Goal: Task Accomplishment & Management: Manage account settings

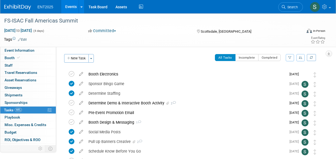
scroll to position [1, 0]
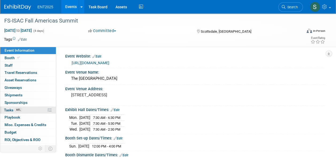
click at [11, 109] on span "Tasks 44%" at bounding box center [13, 110] width 18 height 4
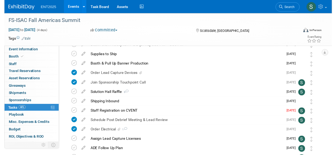
scroll to position [147, 0]
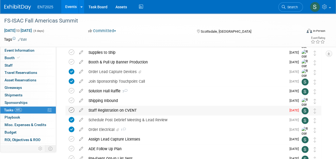
click at [72, 109] on icon at bounding box center [72, 110] width 6 height 6
click at [82, 109] on icon at bounding box center [81, 109] width 9 height 7
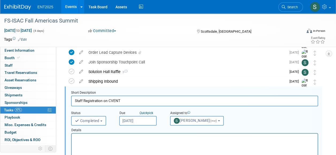
scroll to position [174, 0]
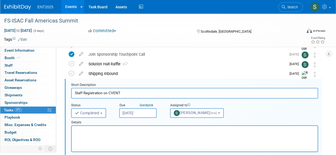
click at [88, 128] on p "Rich Text Area. Press ALT-0 for help." at bounding box center [195, 130] width 240 height 5
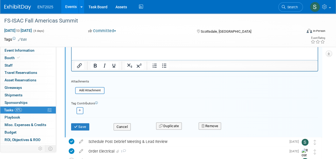
scroll to position [284, 0]
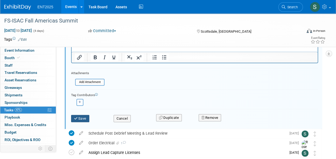
click at [80, 117] on button "Save" at bounding box center [80, 118] width 18 height 7
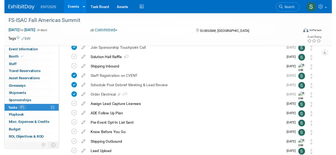
scroll to position [179, 0]
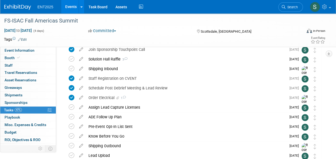
click at [82, 106] on icon at bounding box center [81, 106] width 9 height 7
select select "8"
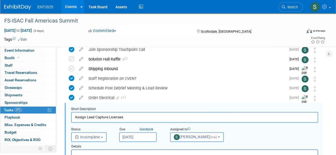
scroll to position [203, 0]
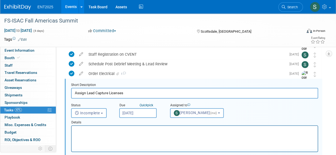
click at [141, 111] on input "Sep 15, 2025" at bounding box center [137, 113] width 37 height 10
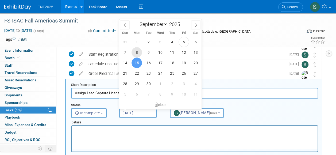
click at [138, 51] on span "8" at bounding box center [137, 52] width 10 height 10
type input "Sep 8, 2025"
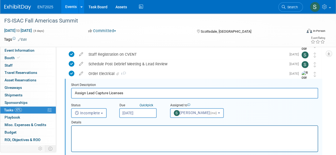
click at [87, 128] on p "Rich Text Area. Press ALT-0 for help." at bounding box center [195, 130] width 240 height 5
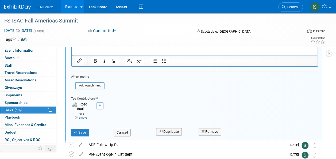
scroll to position [309, 0]
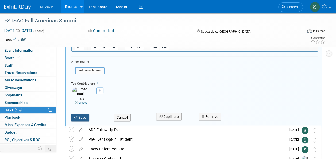
click at [83, 114] on button "Save" at bounding box center [80, 117] width 18 height 7
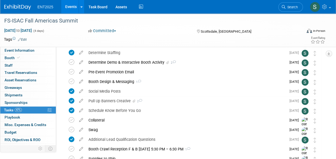
scroll to position [43, 0]
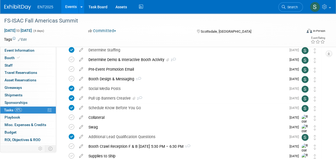
click at [81, 68] on icon at bounding box center [81, 68] width 9 height 7
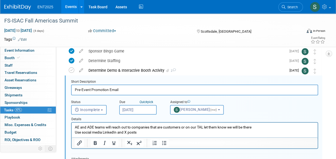
scroll to position [29, 0]
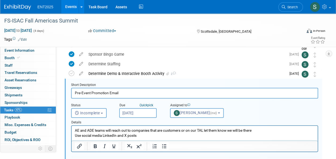
click at [144, 135] on p "AE and ADE teams will reach out to companies that are customers or on our TAL l…" at bounding box center [195, 133] width 240 height 10
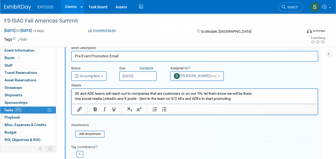
scroll to position [74, 0]
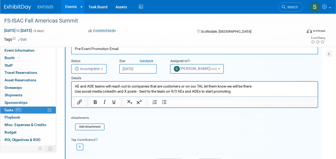
click at [75, 86] on p "AE and ADE teams will reach out to companies that are customers or on our TAL l…" at bounding box center [195, 89] width 240 height 10
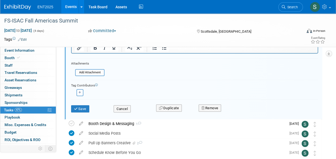
scroll to position [131, 0]
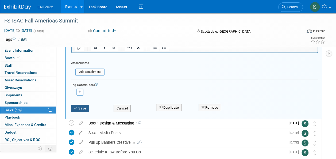
click at [81, 105] on button "Save" at bounding box center [80, 108] width 18 height 7
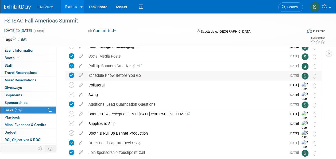
scroll to position [77, 0]
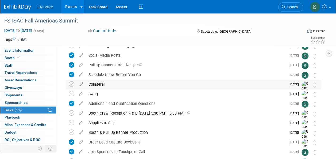
click at [103, 83] on div "Collateral" at bounding box center [186, 84] width 201 height 9
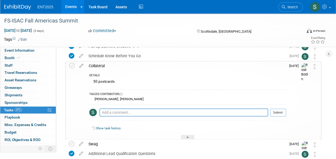
scroll to position [111, 0]
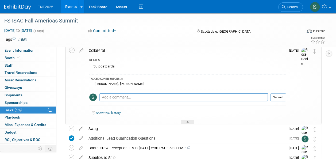
click at [98, 49] on div "Collateral" at bounding box center [186, 50] width 200 height 9
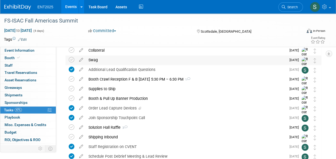
click at [94, 59] on div "Swag" at bounding box center [186, 59] width 201 height 9
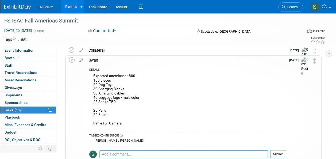
click at [92, 58] on div "Swag" at bounding box center [186, 60] width 200 height 9
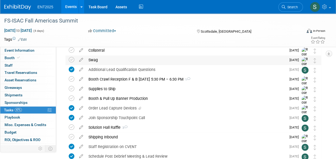
click at [96, 60] on div "Swag" at bounding box center [186, 59] width 201 height 9
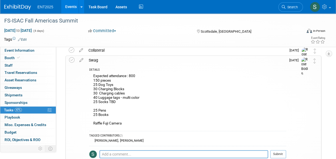
click at [96, 60] on div "Swag" at bounding box center [186, 60] width 200 height 9
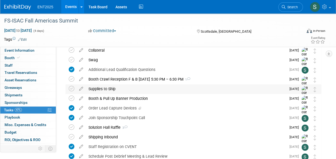
click at [101, 86] on div "Supplies to Ship" at bounding box center [186, 88] width 201 height 9
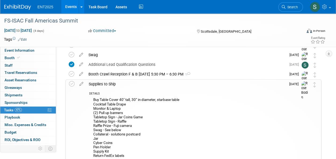
scroll to position [111, 0]
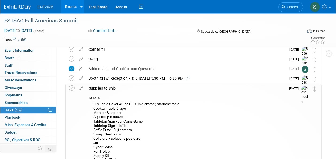
click at [93, 89] on div "Supplies to Ship" at bounding box center [186, 88] width 200 height 9
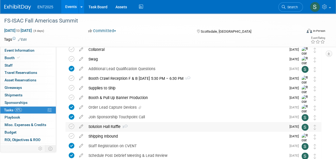
click at [103, 127] on div "Solution Hall Raffle 3" at bounding box center [186, 126] width 201 height 9
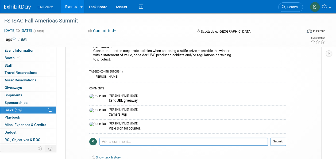
scroll to position [243, 0]
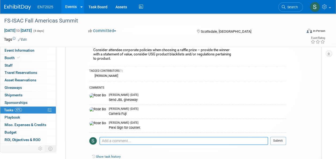
click at [115, 140] on textarea at bounding box center [184, 141] width 169 height 8
type textarea "S"
type textarea "Doing the Fuji camera for the raffle"
click at [282, 142] on button "Submit" at bounding box center [278, 141] width 16 height 8
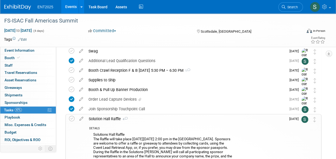
scroll to position [121, 0]
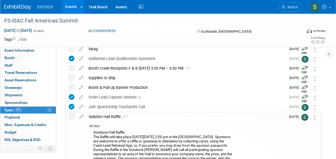
click at [107, 115] on div "Solution Hall Raffle 4" at bounding box center [186, 116] width 200 height 9
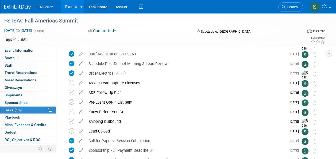
scroll to position [208, 0]
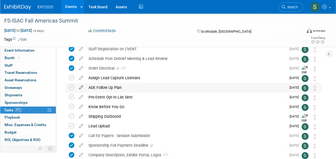
click at [81, 88] on icon at bounding box center [81, 86] width 9 height 7
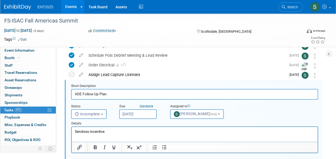
scroll to position [212, 0]
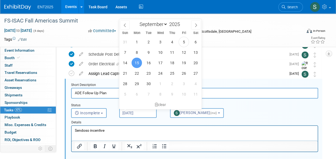
click at [142, 112] on input "Sep 15, 2025" at bounding box center [137, 113] width 37 height 10
click at [149, 63] on span "16" at bounding box center [148, 63] width 10 height 10
type input "Sep 16, 2025"
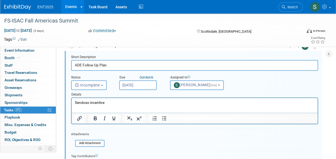
scroll to position [308, 0]
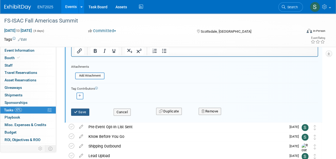
click at [84, 111] on button "Save" at bounding box center [80, 111] width 18 height 7
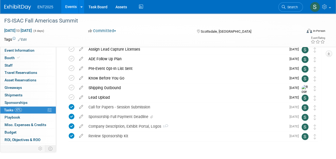
scroll to position [238, 0]
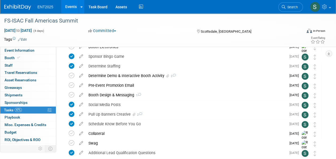
scroll to position [0, 0]
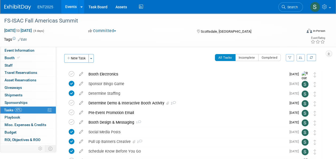
click at [76, 56] on button "New Task" at bounding box center [76, 58] width 25 height 9
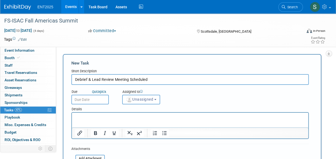
click at [75, 80] on input "Debrief & Lead Review Meeting Scheduled" at bounding box center [190, 79] width 238 height 11
drag, startPoint x: 148, startPoint y: 79, endPoint x: 173, endPoint y: 82, distance: 24.8
click at [173, 82] on input "Schedule Debrief & Lead Review Meeting Scheduled" at bounding box center [190, 79] width 238 height 11
type input "Schedule Debrief & Lead Review Meeting"
click at [153, 102] on button "Unassigned" at bounding box center [141, 100] width 38 height 10
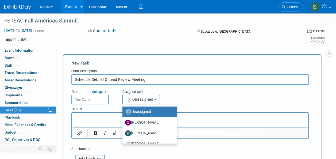
scroll to position [18, 0]
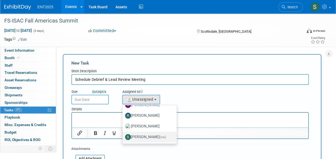
click at [163, 136] on span "(me)" at bounding box center [163, 137] width 6 height 4
click at [123, 136] on input "Stephanie Silva (me)" at bounding box center [121, 136] width 3 height 3
select select "d8ff099e-387d-423e-8792-e7dcb9516d1d"
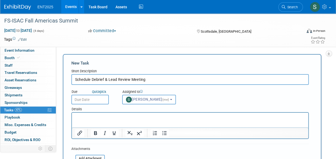
click at [94, 100] on input "text" at bounding box center [89, 100] width 37 height 10
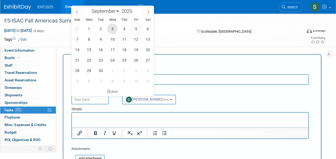
click at [114, 29] on span "3" at bounding box center [112, 29] width 10 height 10
type input "Sep 3, 2025"
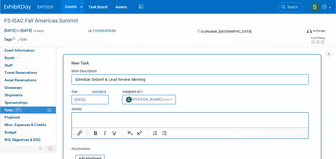
click at [78, 116] on p "Rich Text Area. Press ALT-0 for help." at bounding box center [190, 117] width 230 height 5
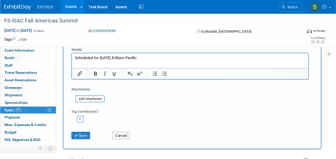
scroll to position [76, 0]
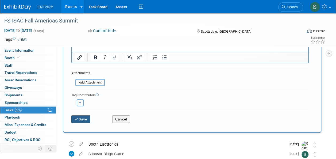
click at [81, 118] on button "Save" at bounding box center [80, 118] width 19 height 7
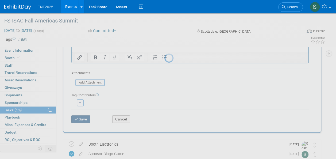
scroll to position [9, 0]
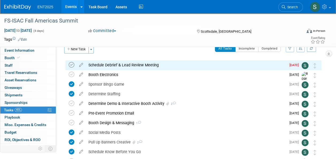
click at [72, 64] on icon at bounding box center [72, 65] width 6 height 6
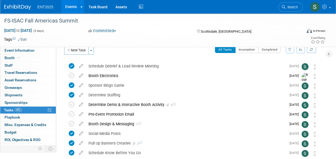
scroll to position [6, 0]
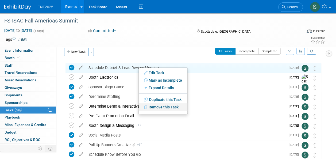
click at [169, 106] on link "Remove this Task" at bounding box center [163, 106] width 49 height 7
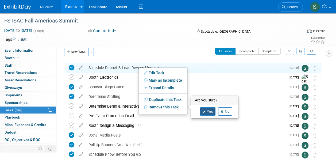
click at [206, 111] on link "Yes" at bounding box center [208, 111] width 16 height 9
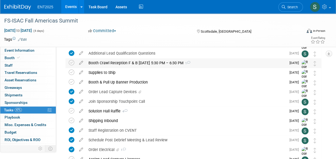
scroll to position [135, 0]
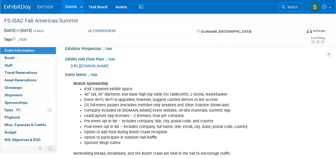
scroll to position [135, 0]
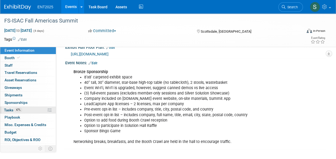
click at [12, 108] on span "Tasks 47%" at bounding box center [13, 110] width 18 height 4
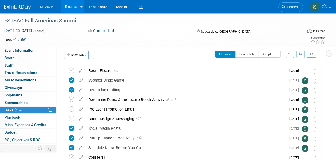
scroll to position [0, 0]
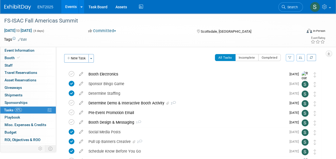
click at [69, 5] on link "Events" at bounding box center [71, 6] width 20 height 13
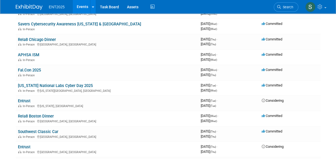
scroll to position [55, 0]
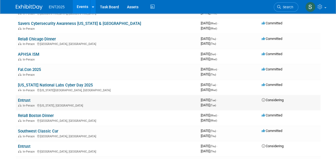
click at [272, 99] on span "Considering" at bounding box center [273, 100] width 22 height 4
click at [23, 100] on link "Entrust" at bounding box center [24, 100] width 13 height 5
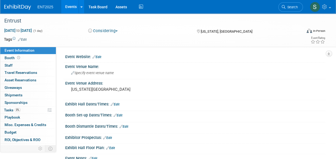
click at [119, 30] on button "Considering" at bounding box center [102, 31] width 33 height 6
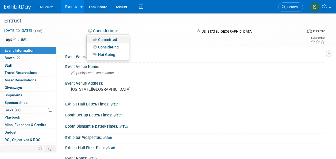
click at [114, 39] on link "Committed" at bounding box center [108, 39] width 42 height 7
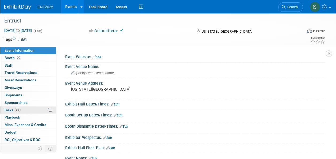
click at [10, 109] on span "Tasks 0%" at bounding box center [12, 110] width 17 height 4
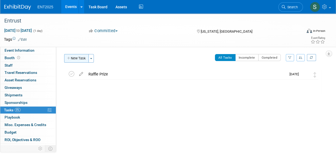
click at [79, 59] on button "New Task" at bounding box center [76, 58] width 25 height 9
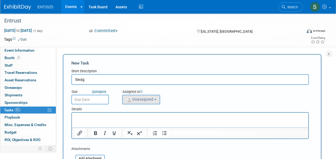
type input "Swag"
click at [145, 100] on span "Unassigned" at bounding box center [139, 99] width 27 height 4
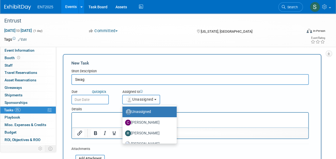
scroll to position [18, 0]
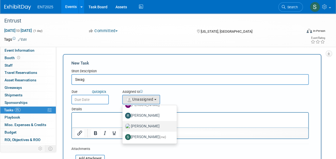
click at [149, 126] on label "[PERSON_NAME]" at bounding box center [148, 126] width 46 height 9
click at [123, 126] on input "[PERSON_NAME]" at bounding box center [121, 125] width 3 height 3
select select "fd414d53-3d64-4b99-a4d4-d4a7ab262892"
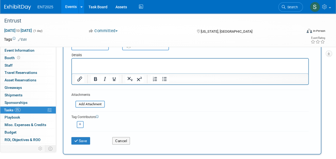
scroll to position [52, 0]
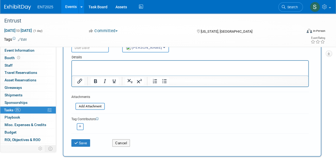
click at [79, 127] on button "button" at bounding box center [80, 126] width 7 height 7
select select
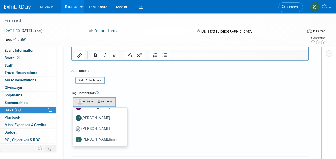
scroll to position [79, 0]
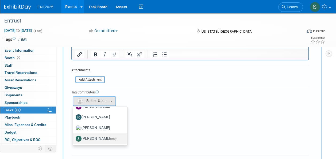
click at [103, 138] on label "Stephanie Silva (me)" at bounding box center [99, 138] width 46 height 9
click at [74, 138] on input "Stephanie Silva (me)" at bounding box center [71, 137] width 3 height 3
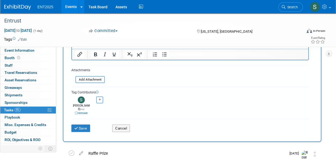
scroll to position [0, 0]
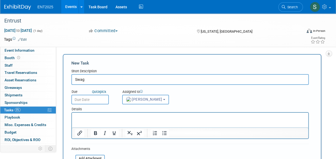
click at [79, 115] on p "Rich Text Area. Press ALT-0 for help." at bounding box center [190, 117] width 230 height 5
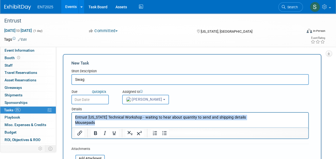
drag, startPoint x: 98, startPoint y: 123, endPoint x: 136, endPoint y: 227, distance: 111.3
click at [72, 114] on html "Entrust New York Technical Workshop - waiting to hear about quantity to send an…" at bounding box center [190, 119] width 237 height 13
copy body "Entrust New York Technical Workshop - waiting to hear about quantity to send an…"
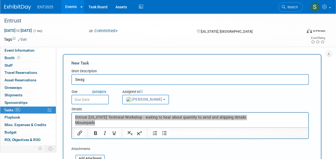
click at [201, 100] on div "Due Quick pick Assigned to <img src="https://www.exhibitday.com/Images/Unassign…" at bounding box center [190, 95] width 246 height 20
click at [94, 97] on input "text" at bounding box center [89, 100] width 37 height 10
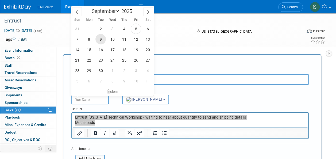
click at [101, 39] on span "9" at bounding box center [101, 39] width 10 height 10
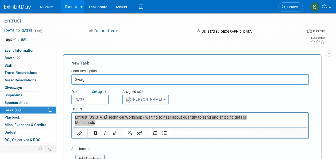
click at [98, 99] on input "Sep 9, 2025" at bounding box center [89, 100] width 37 height 10
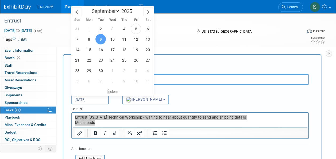
click at [205, 97] on div "Due Quick pick Sep 9, 2025 Assigned to <img src="https://www.exhibitday.com/Ima…" at bounding box center [190, 95] width 246 height 20
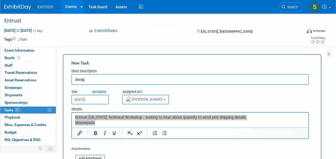
click at [90, 99] on input "Sep 9, 2025" at bounding box center [89, 100] width 37 height 10
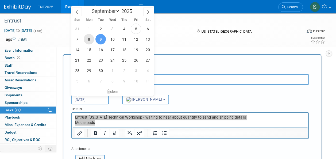
click at [88, 40] on span "8" at bounding box center [89, 39] width 10 height 10
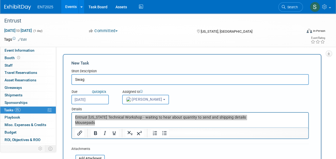
click at [95, 98] on input "Sep 8, 2025" at bounding box center [89, 100] width 37 height 10
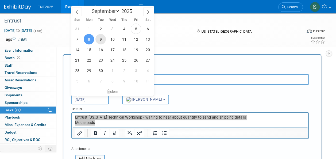
click at [102, 41] on span "9" at bounding box center [101, 39] width 10 height 10
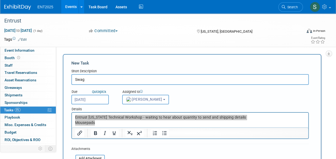
click at [91, 98] on input "Sep 9, 2025" at bounding box center [89, 100] width 37 height 10
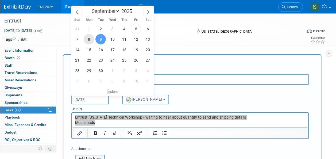
drag, startPoint x: 91, startPoint y: 98, endPoint x: 89, endPoint y: 41, distance: 57.5
click at [89, 41] on span "8" at bounding box center [89, 39] width 10 height 10
type input "Sep 8, 2025"
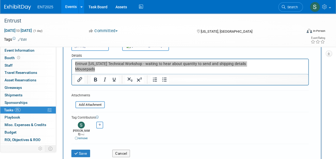
scroll to position [55, 0]
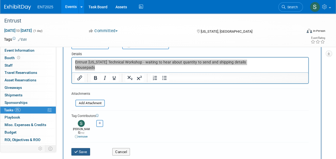
click at [82, 148] on button "Save" at bounding box center [80, 151] width 19 height 7
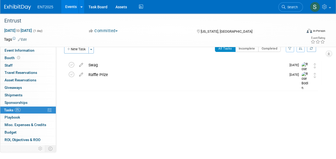
scroll to position [0, 0]
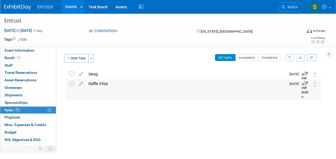
click at [98, 83] on div "Raffle Prize" at bounding box center [186, 83] width 201 height 9
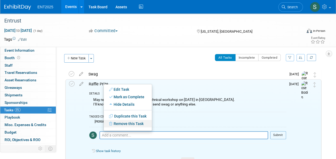
click at [138, 124] on link "Remove this Task" at bounding box center [128, 123] width 48 height 7
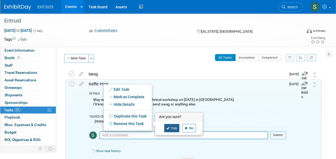
click at [173, 127] on link "Yes" at bounding box center [172, 128] width 16 height 9
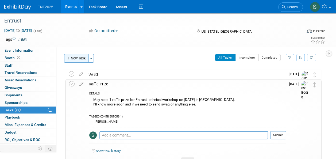
click at [79, 58] on button "New Task" at bounding box center [76, 58] width 25 height 9
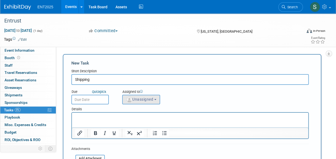
type input "Shipping"
click at [140, 99] on span "Unassigned" at bounding box center [139, 99] width 27 height 4
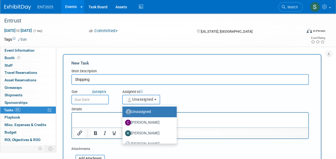
scroll to position [18, 0]
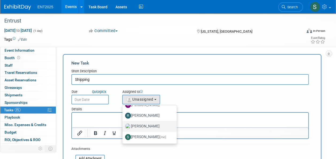
click at [153, 125] on label "[PERSON_NAME]" at bounding box center [148, 126] width 46 height 9
click at [123, 125] on input "[PERSON_NAME]" at bounding box center [121, 125] width 3 height 3
select select "fd414d53-3d64-4b99-a4d4-d4a7ab262892"
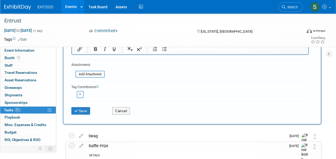
scroll to position [85, 0]
click at [80, 94] on icon "button" at bounding box center [80, 93] width 3 height 3
select select
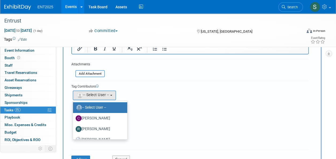
scroll to position [18, 0]
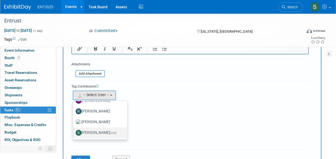
click at [106, 128] on label "Stephanie Silva (me)" at bounding box center [99, 132] width 46 height 9
click at [74, 130] on input "Stephanie Silva (me)" at bounding box center [71, 131] width 3 height 3
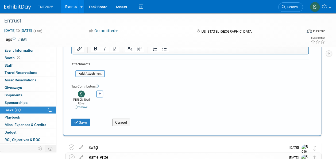
scroll to position [0, 0]
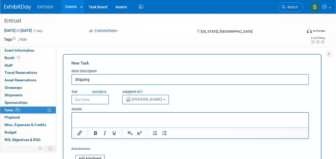
click at [85, 102] on input "text" at bounding box center [89, 100] width 37 height 10
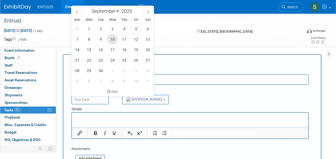
click at [114, 42] on span "10" at bounding box center [112, 39] width 10 height 10
type input "[DATE]"
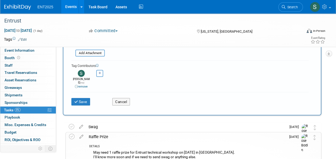
scroll to position [104, 0]
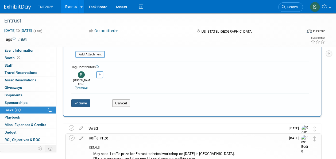
click at [77, 101] on icon "submit" at bounding box center [76, 103] width 5 height 4
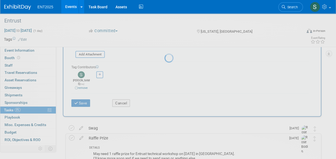
scroll to position [9, 0]
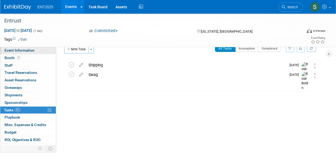
click at [25, 50] on span "Event Information" at bounding box center [20, 50] width 30 height 4
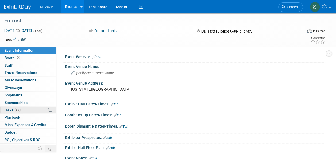
click at [9, 108] on span "Tasks 0%" at bounding box center [12, 110] width 17 height 4
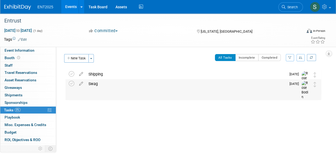
click at [94, 84] on div "Swag" at bounding box center [186, 83] width 201 height 9
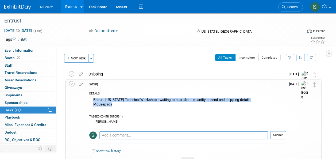
drag, startPoint x: 117, startPoint y: 105, endPoint x: 90, endPoint y: 100, distance: 27.1
click at [90, 100] on div "Entrust New York Technical Workshop - waiting to hear about quantity to send an…" at bounding box center [187, 102] width 197 height 13
copy div "Entrust New York Technical Workshop - waiting to hear about quantity to send an…"
click at [136, 61] on div "All Tasks Incomplete Completed Filter by Assignee -- Select Assignee -- All una…" at bounding box center [209, 59] width 225 height 11
click at [70, 7] on link "Events" at bounding box center [71, 6] width 20 height 13
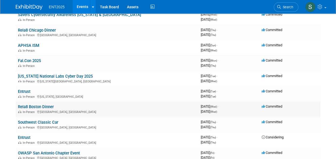
scroll to position [65, 0]
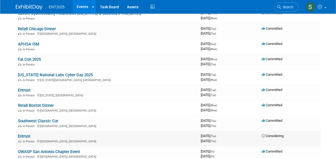
click at [29, 135] on link "Entrust" at bounding box center [24, 136] width 13 height 5
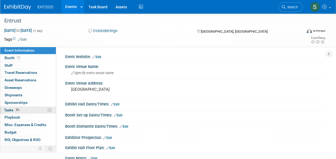
click at [9, 108] on span "Tasks 0%" at bounding box center [12, 110] width 17 height 4
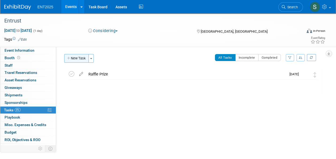
click at [82, 58] on button "New Task" at bounding box center [76, 58] width 25 height 9
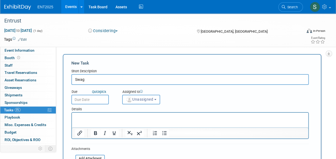
type input "Swag"
click at [85, 117] on p "Rich Text Area. Press ALT-0 for help." at bounding box center [190, 117] width 230 height 5
paste body "Rich Text Area. Press ALT-0 for help."
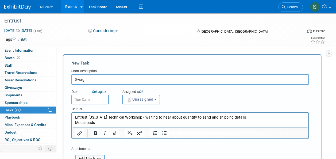
click at [104, 117] on p "Entrust New York Technical Workshop - waiting to hear about quantity to send an…" at bounding box center [190, 120] width 230 height 11
click at [134, 97] on button "Unassigned" at bounding box center [141, 100] width 38 height 10
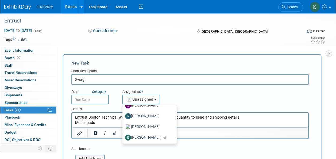
scroll to position [18, 0]
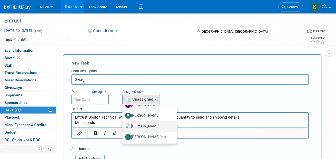
click at [155, 125] on label "Rose Bodin" at bounding box center [148, 126] width 46 height 9
click at [123, 125] on input "Rose Bodin" at bounding box center [121, 125] width 3 height 3
select select "fd414d53-3d64-4b99-a4d4-d4a7ab262892"
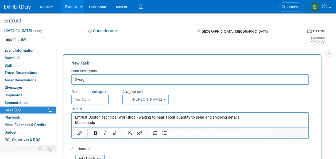
click at [97, 101] on input "text" at bounding box center [89, 100] width 37 height 10
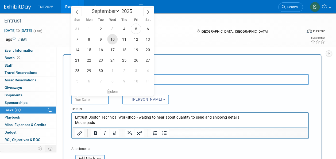
click at [110, 40] on span "10" at bounding box center [112, 39] width 10 height 10
type input "Sep 10, 2025"
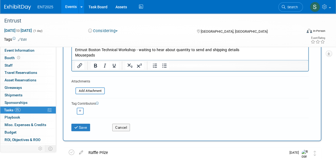
scroll to position [65, 0]
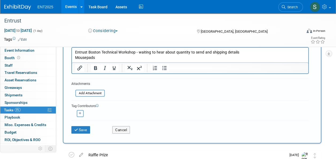
click at [80, 111] on button "button" at bounding box center [80, 113] width 7 height 7
select select
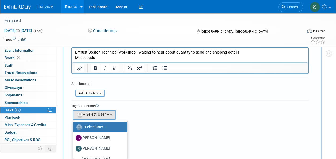
scroll to position [18, 0]
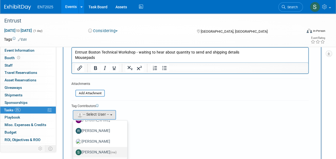
click at [104, 149] on label "Stephanie Silva (me)" at bounding box center [99, 152] width 46 height 9
click at [74, 150] on input "Stephanie Silva (me)" at bounding box center [71, 151] width 3 height 3
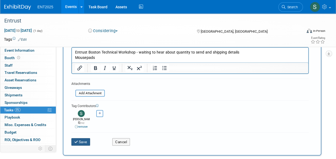
click at [84, 138] on button "Save" at bounding box center [80, 141] width 19 height 7
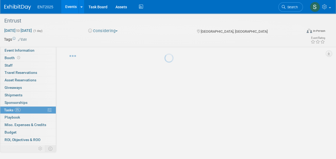
scroll to position [9, 0]
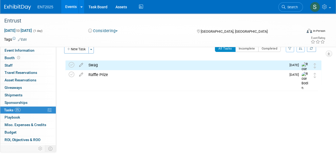
click at [94, 64] on div "Swag" at bounding box center [186, 64] width 201 height 9
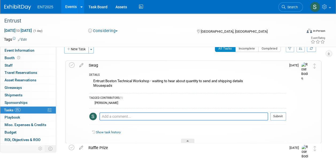
click at [94, 63] on div "Swag" at bounding box center [186, 65] width 200 height 9
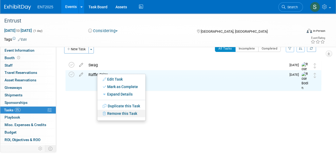
click at [134, 116] on link "Remove this Task" at bounding box center [121, 113] width 48 height 7
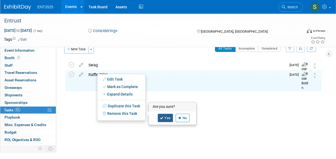
click at [163, 118] on icon at bounding box center [161, 118] width 3 height 3
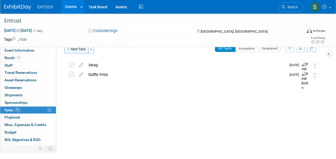
click at [82, 49] on button "New Task" at bounding box center [76, 49] width 25 height 9
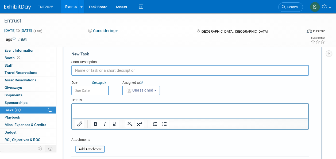
scroll to position [0, 0]
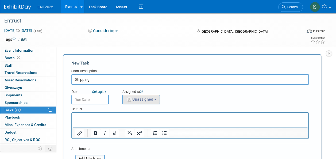
type input "Shipping"
click at [128, 101] on img "button" at bounding box center [130, 100] width 6 height 6
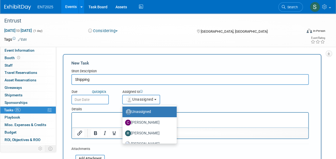
scroll to position [18, 0]
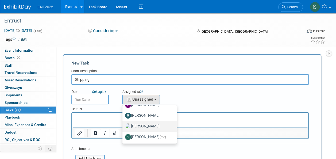
click at [156, 128] on label "[PERSON_NAME]" at bounding box center [148, 126] width 46 height 9
click at [123, 127] on input "[PERSON_NAME]" at bounding box center [121, 125] width 3 height 3
select select "fd414d53-3d64-4b99-a4d4-d4a7ab262892"
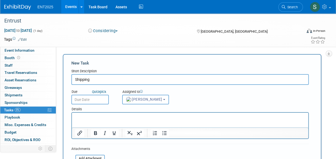
click at [92, 100] on input "text" at bounding box center [89, 100] width 37 height 10
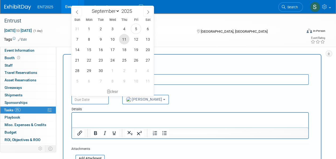
click at [123, 42] on span "11" at bounding box center [124, 39] width 10 height 10
type input "Sep 11, 2025"
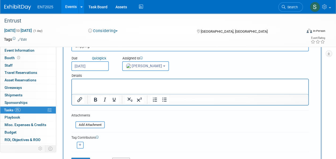
scroll to position [48, 0]
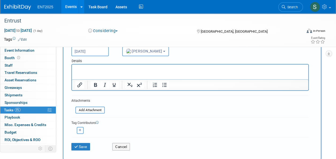
click at [81, 130] on icon "button" at bounding box center [80, 130] width 3 height 3
select select
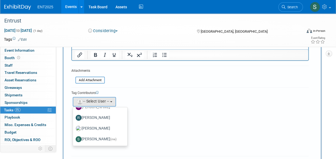
scroll to position [79, 0]
click at [100, 135] on label "Stephanie Silva (me)" at bounding box center [99, 138] width 46 height 9
click at [74, 136] on input "Stephanie Silva (me)" at bounding box center [71, 137] width 3 height 3
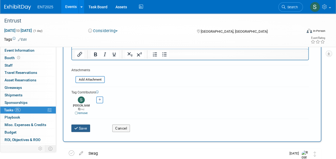
click at [89, 124] on button "Save" at bounding box center [80, 127] width 19 height 7
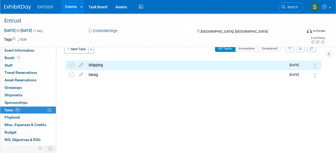
scroll to position [0, 0]
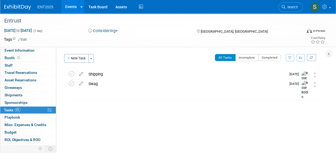
click at [70, 7] on link "Events" at bounding box center [71, 6] width 20 height 13
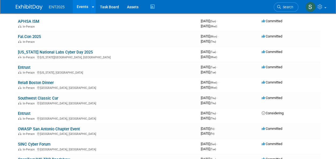
scroll to position [91, 0]
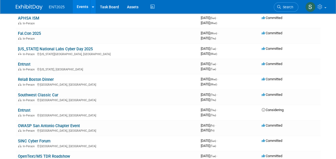
click at [28, 111] on link "Entrust" at bounding box center [24, 110] width 13 height 5
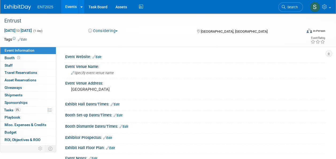
click at [119, 29] on button "Considering" at bounding box center [102, 31] width 33 height 6
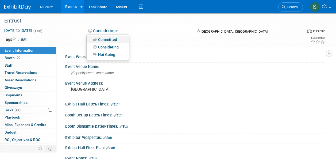
click at [116, 39] on link "Committed" at bounding box center [108, 39] width 42 height 7
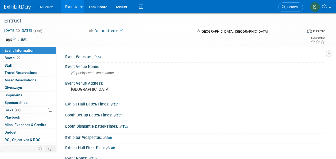
drag, startPoint x: 336, startPoint y: 74, endPoint x: 332, endPoint y: 108, distance: 34.2
click at [336, 111] on html "ENT2025 Events Add Event Bulk Upload Events Shareable Event Boards Recently Vie…" at bounding box center [168, 79] width 336 height 159
click at [183, 98] on div "Event Venue Address: Boston" at bounding box center [194, 89] width 263 height 21
click at [70, 9] on link "Events" at bounding box center [71, 6] width 20 height 13
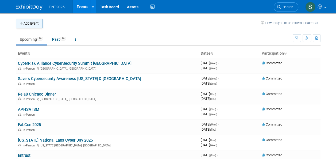
click at [33, 21] on button "Add Event" at bounding box center [29, 24] width 27 height 10
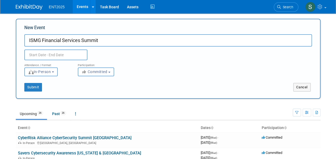
type input "ISMG Financial Services Summit"
click at [63, 56] on input "text" at bounding box center [55, 54] width 63 height 11
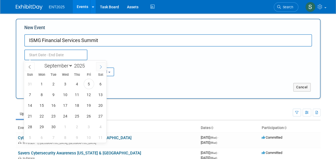
click at [101, 67] on icon at bounding box center [101, 67] width 4 height 4
select select "10"
click at [77, 94] on span "6" at bounding box center [77, 94] width 10 height 10
type input "[DATE] to [DATE]"
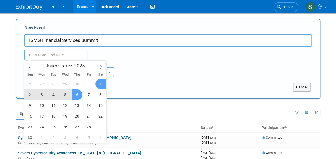
type input "[DATE] to [DATE]"
click at [147, 66] on div "Attendance / Format: <img src="https://www.exhibitday.com/Images/Format-InPerso…" at bounding box center [168, 68] width 296 height 16
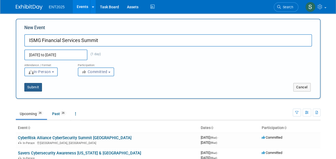
click at [35, 87] on button "Submit" at bounding box center [33, 87] width 18 height 9
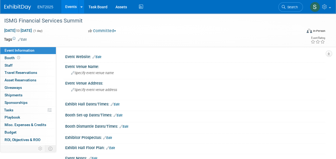
click at [72, 9] on link "Events" at bounding box center [71, 6] width 20 height 13
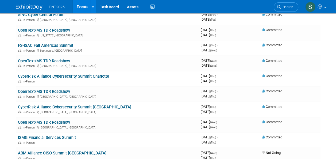
scroll to position [281, 0]
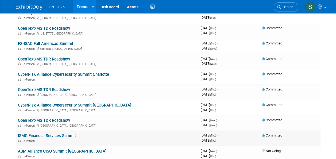
click at [55, 134] on link "ISMG Financial Services Summit" at bounding box center [47, 135] width 58 height 5
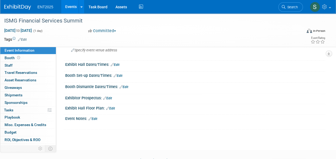
scroll to position [41, 0]
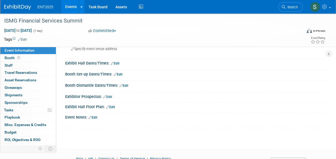
click at [95, 116] on link "Edit" at bounding box center [93, 118] width 9 height 4
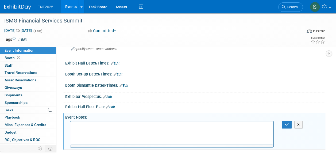
scroll to position [0, 0]
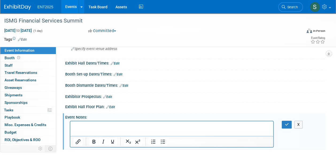
click at [74, 126] on p "Rich Text Area. Press ALT-0 for help." at bounding box center [172, 125] width 197 height 5
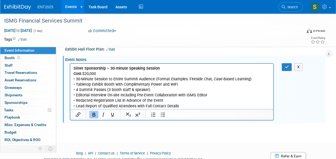
scroll to position [100, 0]
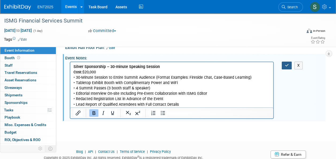
click at [287, 63] on icon "button" at bounding box center [287, 65] width 4 height 4
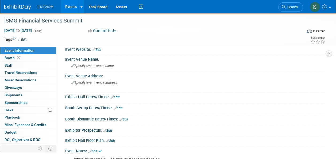
scroll to position [0, 0]
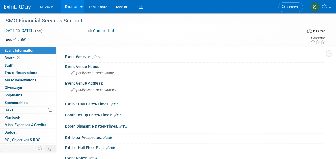
click at [94, 56] on icon at bounding box center [94, 56] width 3 height 3
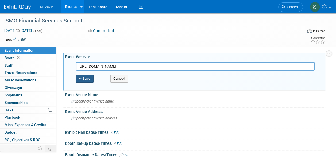
type input "https://ismg.events/summit/newyork-financial-service-2025/"
click at [87, 78] on button "Save" at bounding box center [85, 79] width 18 height 8
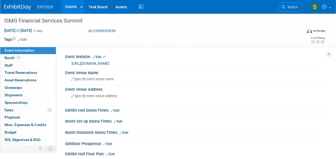
click at [109, 64] on link "https://ismg.events/summit/newyork-financial-service-2025/" at bounding box center [91, 63] width 38 height 4
click at [82, 96] on span "Specify event venue address" at bounding box center [94, 96] width 46 height 4
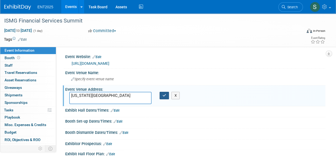
type textarea "New York City"
click at [163, 95] on icon "button" at bounding box center [165, 95] width 4 height 3
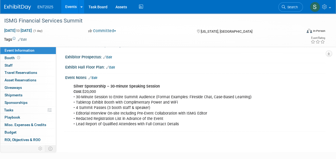
scroll to position [87, 0]
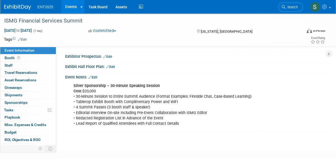
click at [126, 113] on div "Silver Sponsorship – 30-minute Speaking Session Cost: $20,000 • 30-Minute Sessi…" at bounding box center [172, 105] width 204 height 48
click at [92, 75] on link "Edit" at bounding box center [93, 77] width 9 height 4
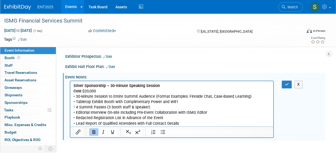
scroll to position [0, 0]
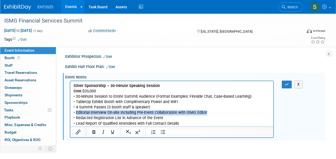
drag, startPoint x: 211, startPoint y: 112, endPoint x: 77, endPoint y: 113, distance: 134.9
click at [77, 113] on p "Silver Sponsorship – 30-minute Speaking Session Cost: $20,000 • 30-Minute Sessi…" at bounding box center [172, 104] width 197 height 43
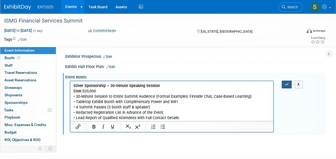
click at [286, 83] on icon "button" at bounding box center [287, 84] width 4 height 4
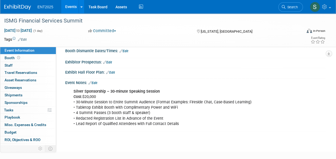
scroll to position [75, 0]
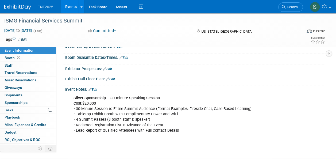
click at [97, 88] on link "Edit" at bounding box center [93, 90] width 9 height 4
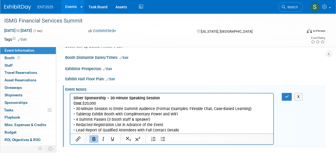
scroll to position [0, 0]
click at [189, 130] on p "Silver Sponsorship – 30-minute Speaking Session Cost: $20,000 • 30-Minute Sessi…" at bounding box center [172, 115] width 197 height 38
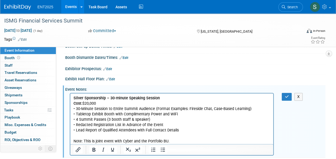
drag, startPoint x: 82, startPoint y: 141, endPoint x: 75, endPoint y: 142, distance: 7.2
click at [75, 142] on p "Note: This is joint event with Cyber and the Portfolio BU." at bounding box center [172, 141] width 197 height 5
drag, startPoint x: 84, startPoint y: 142, endPoint x: 136, endPoint y: 235, distance: 106.2
click at [70, 142] on html "Silver Sponsorship – 30-minute Speaking Session Cost: $20,000 • 30-Minute Sessi…" at bounding box center [171, 118] width 203 height 51
click at [178, 134] on p "Rich Text Area. Press ALT-0 for help." at bounding box center [172, 135] width 197 height 5
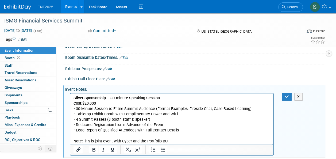
click at [95, 142] on p "Note: This is joint event with Cyber and the Portfolio BU." at bounding box center [172, 141] width 197 height 5
click at [178, 141] on p "Note: This is a joint event with Cyber and the Portfolio BU." at bounding box center [172, 141] width 197 height 5
click at [326, 104] on div "Event Information Event Info Booth Booth 0 Staff 0 Staff 0 Travel Reservations …" at bounding box center [168, 47] width 336 height 219
click at [196, 140] on p "Note: This is a joint event with Cyber and the Portfolio BU. Rob Guber" at bounding box center [172, 141] width 197 height 5
click at [288, 95] on icon "button" at bounding box center [287, 97] width 4 height 4
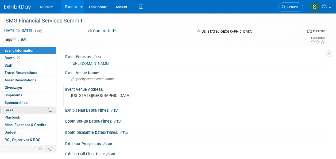
click at [12, 109] on span "Tasks 0%" at bounding box center [8, 110] width 9 height 4
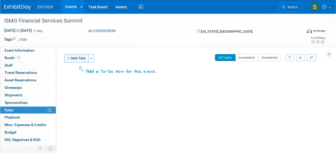
click at [79, 59] on button "New Task" at bounding box center [76, 58] width 25 height 9
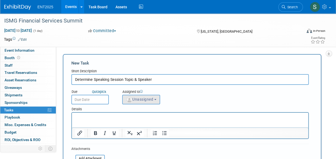
type input "Determine Speaking Session Topic & Speaker"
click at [148, 100] on span "Unassigned" at bounding box center [139, 99] width 27 height 4
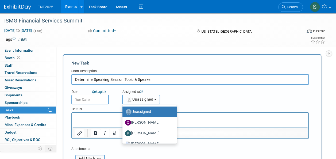
scroll to position [18, 0]
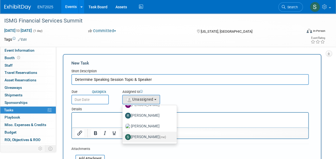
click at [150, 138] on label "[PERSON_NAME] (me)" at bounding box center [148, 137] width 46 height 9
click at [123, 138] on input "[PERSON_NAME] (me)" at bounding box center [121, 136] width 3 height 3
select select "d8ff099e-387d-423e-8792-e7dcb9516d1d"
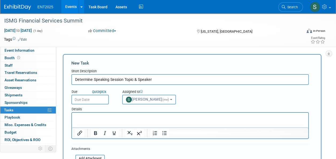
click at [92, 99] on input "text" at bounding box center [89, 100] width 37 height 10
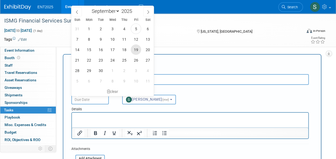
click at [135, 48] on span "19" at bounding box center [136, 49] width 10 height 10
type input "Sep 19, 2025"
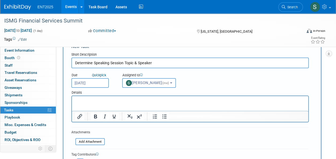
drag, startPoint x: 337, startPoint y: 75, endPoint x: 169, endPoint y: 5, distance: 181.3
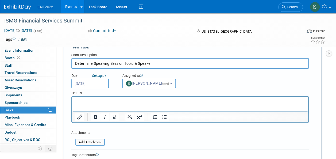
click at [76, 98] on html at bounding box center [190, 100] width 237 height 7
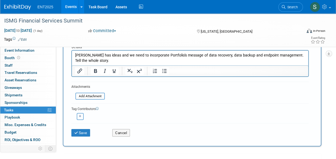
scroll to position [62, 0]
click at [80, 131] on button "Save" at bounding box center [80, 132] width 19 height 7
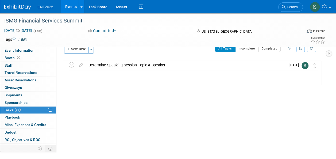
scroll to position [0, 0]
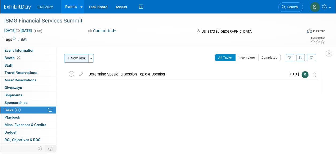
click at [71, 58] on button "New Task" at bounding box center [76, 58] width 25 height 9
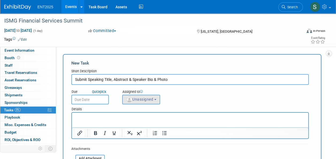
type input "Submit Speaking Title, Abstract & Speaker Bio & Photo"
click at [126, 98] on span "Unassigned" at bounding box center [139, 99] width 27 height 4
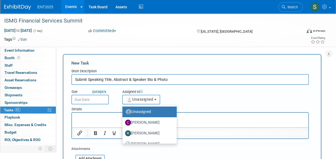
scroll to position [18, 0]
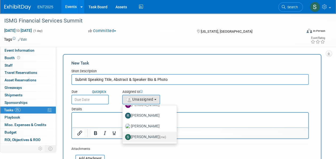
click at [158, 136] on label "Stephanie Silva (me)" at bounding box center [148, 137] width 46 height 9
click at [123, 136] on input "Stephanie Silva (me)" at bounding box center [121, 136] width 3 height 3
select select "d8ff099e-387d-423e-8792-e7dcb9516d1d"
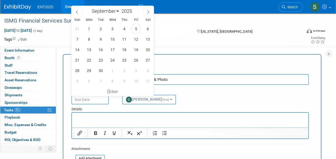
click at [83, 100] on input "text" at bounding box center [89, 100] width 37 height 10
click at [102, 60] on span "23" at bounding box center [101, 60] width 10 height 10
type input "Sep 23, 2025"
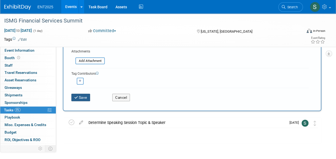
click at [81, 95] on button "Save" at bounding box center [80, 97] width 19 height 7
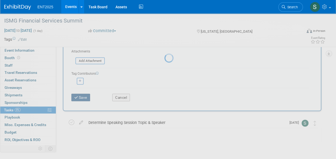
scroll to position [9, 0]
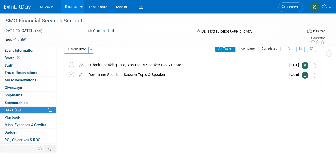
click at [326, 20] on div "ISMG Financial Services Summit" at bounding box center [165, 20] width 330 height 14
click at [80, 63] on icon at bounding box center [81, 63] width 9 height 7
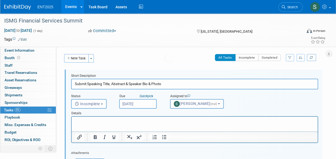
scroll to position [0, 0]
click at [131, 85] on input "Submit Speaking Title, Abstract & Speaker Bio & Photo" at bounding box center [194, 84] width 247 height 10
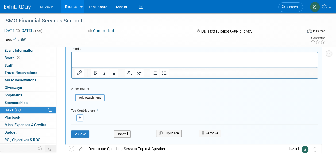
scroll to position [16, 0]
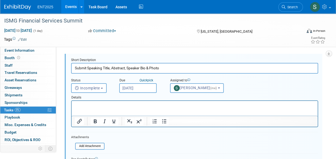
type input "Submit Speaking Title, Abstract, Speaker Bio & Photo"
click at [138, 87] on input "Sep 23, 2025" at bounding box center [137, 88] width 37 height 10
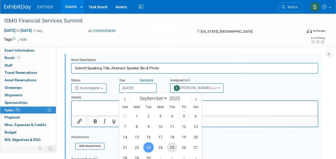
click at [170, 147] on span "25" at bounding box center [172, 147] width 10 height 10
type input "[DATE]"
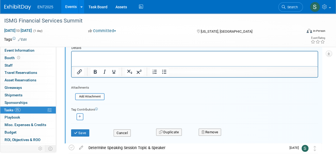
scroll to position [63, 0]
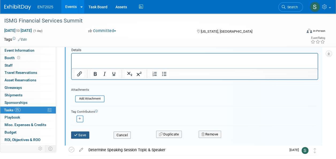
click at [83, 135] on button "Save" at bounding box center [80, 134] width 18 height 7
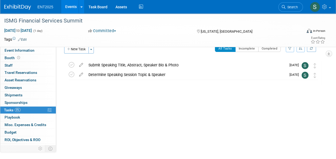
scroll to position [0, 0]
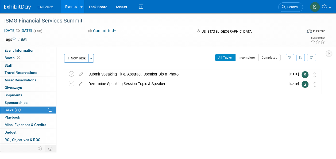
click at [70, 6] on link "Events" at bounding box center [71, 6] width 20 height 13
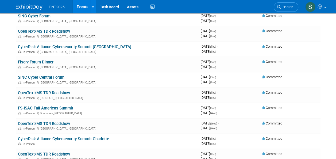
scroll to position [214, 0]
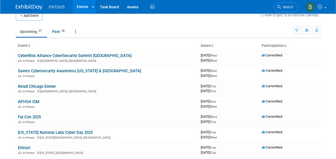
scroll to position [7, 0]
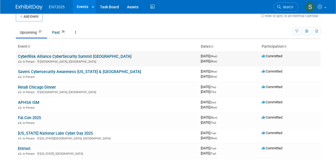
click at [56, 54] on link "CyberRisk Alliance CyberSecurity Summit [GEOGRAPHIC_DATA]" at bounding box center [75, 56] width 114 height 5
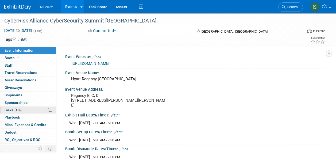
click at [11, 108] on span "Tasks 61%" at bounding box center [13, 110] width 18 height 4
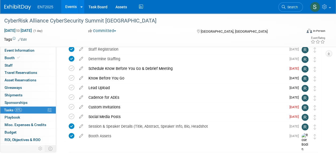
scroll to position [105, 0]
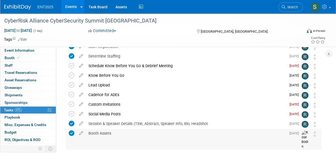
click at [103, 132] on div "Booth Assets" at bounding box center [186, 133] width 201 height 9
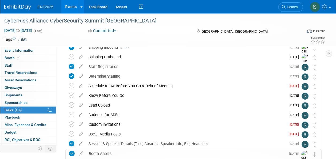
scroll to position [72, 0]
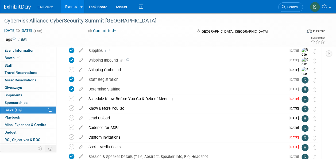
click at [73, 7] on link "Events" at bounding box center [71, 6] width 20 height 13
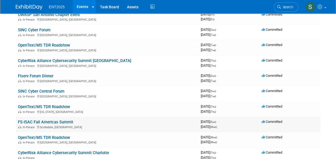
scroll to position [203, 0]
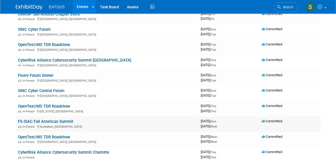
click at [29, 120] on link "FS-ISAC Fall Americas Summit" at bounding box center [45, 121] width 55 height 5
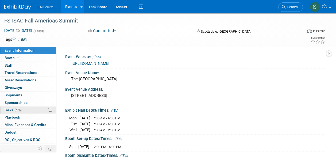
click at [9, 108] on span "Tasks 47%" at bounding box center [13, 110] width 18 height 4
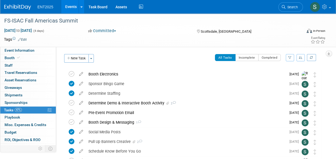
click at [71, 6] on link "Events" at bounding box center [71, 6] width 20 height 13
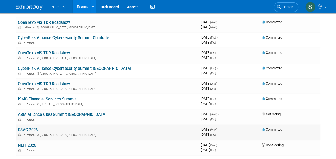
scroll to position [319, 0]
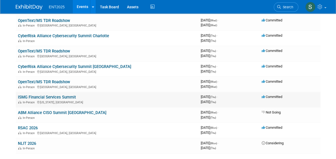
click at [42, 97] on link "ISMG Financial Services Summit" at bounding box center [47, 97] width 58 height 5
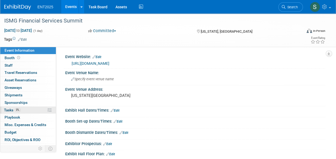
click at [9, 106] on link "0% Tasks 0%" at bounding box center [28, 109] width 56 height 7
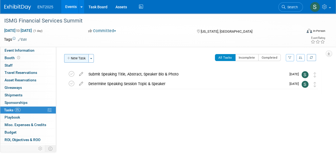
click at [85, 59] on button "New Task" at bounding box center [76, 58] width 25 height 9
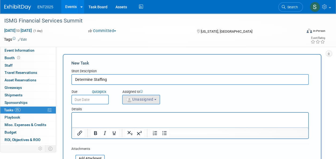
type input "Determine Staffing"
click at [144, 98] on span "Unassigned" at bounding box center [139, 99] width 27 height 4
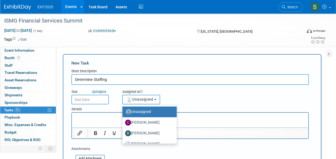
scroll to position [18, 0]
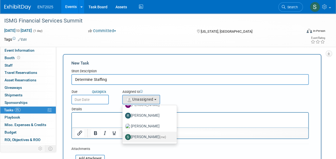
click at [154, 135] on label "Stephanie Silva (me)" at bounding box center [148, 137] width 46 height 9
click at [123, 135] on input "Stephanie Silva (me)" at bounding box center [121, 136] width 3 height 3
select select "d8ff099e-387d-423e-8792-e7dcb9516d1d"
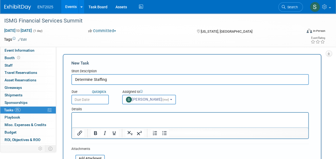
click at [88, 98] on input "text" at bounding box center [89, 100] width 37 height 10
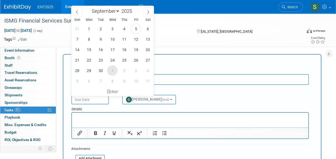
click at [115, 70] on span "1" at bounding box center [112, 70] width 10 height 10
type input "Oct 1, 2025"
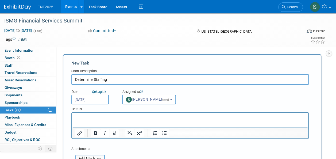
click at [95, 99] on input "Oct 1, 2025" at bounding box center [89, 100] width 37 height 10
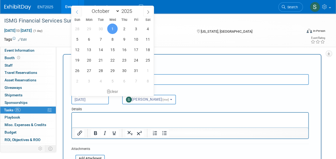
click at [75, 11] on icon at bounding box center [77, 12] width 4 height 4
select select "8"
click at [101, 59] on span "23" at bounding box center [101, 60] width 10 height 10
type input "Sep 23, 2025"
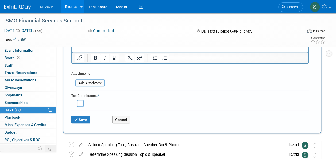
scroll to position [78, 0]
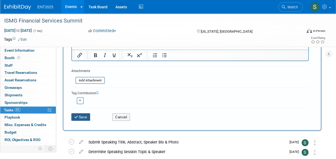
click at [85, 115] on button "Save" at bounding box center [80, 116] width 19 height 7
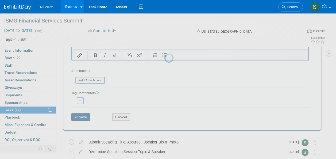
scroll to position [9, 0]
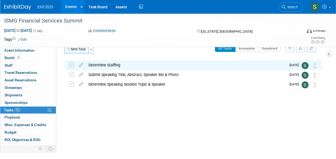
click at [76, 48] on button "New Task" at bounding box center [76, 49] width 25 height 9
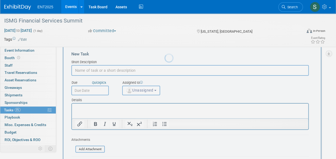
scroll to position [0, 0]
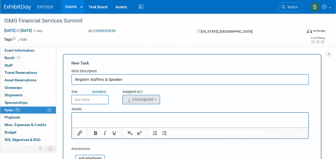
type input "Register Staffers & Speaker"
click at [135, 99] on span "Unassigned" at bounding box center [139, 99] width 27 height 4
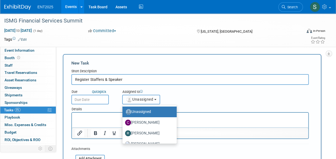
scroll to position [18, 0]
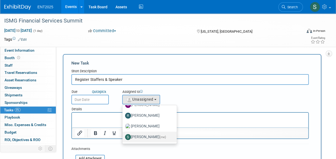
click at [154, 134] on label "[PERSON_NAME] (me)" at bounding box center [148, 137] width 46 height 9
click at [123, 135] on input "[PERSON_NAME] (me)" at bounding box center [121, 136] width 3 height 3
select select "d8ff099e-387d-423e-8792-e7dcb9516d1d"
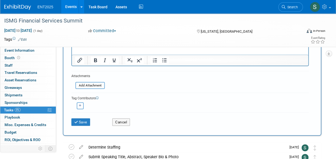
scroll to position [72, 0]
click at [80, 105] on icon "button" at bounding box center [80, 106] width 3 height 3
select select
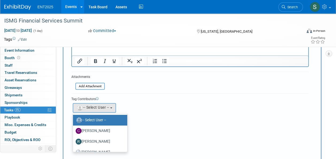
scroll to position [15, 0]
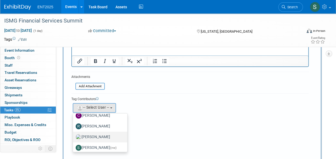
click at [107, 136] on label "[PERSON_NAME]" at bounding box center [99, 137] width 46 height 9
click at [74, 136] on input "[PERSON_NAME]" at bounding box center [71, 136] width 3 height 3
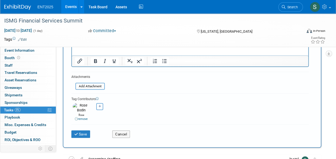
scroll to position [0, 0]
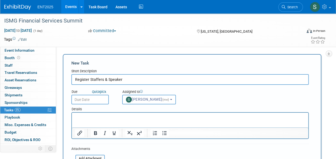
click at [89, 98] on input "text" at bounding box center [89, 100] width 37 height 10
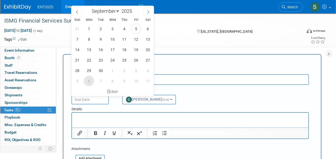
click at [89, 82] on span "6" at bounding box center [89, 81] width 10 height 10
type input "Oct 6, 2025"
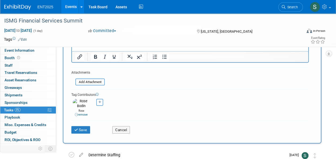
scroll to position [77, 0]
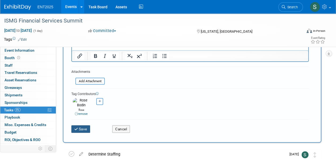
click at [82, 125] on button "Save" at bounding box center [80, 128] width 19 height 7
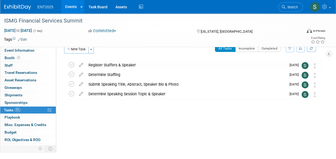
scroll to position [0, 0]
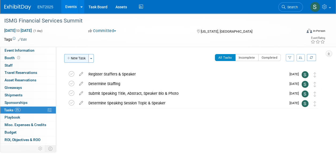
click at [75, 57] on button "New Task" at bounding box center [76, 58] width 25 height 9
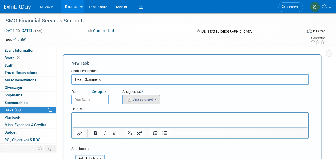
type input "Lead Scanners"
click at [153, 100] on span "Unassigned" at bounding box center [139, 99] width 27 height 4
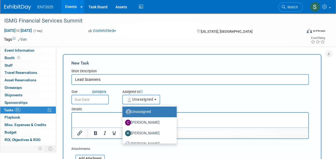
scroll to position [18, 0]
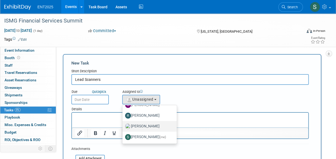
click at [155, 125] on label "[PERSON_NAME]" at bounding box center [148, 126] width 46 height 9
click at [123, 125] on input "[PERSON_NAME]" at bounding box center [121, 125] width 3 height 3
select select "fd414d53-3d64-4b99-a4d4-d4a7ab262892"
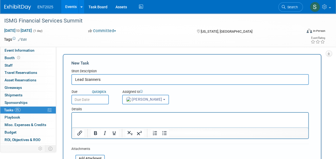
click at [91, 99] on input "text" at bounding box center [89, 100] width 37 height 10
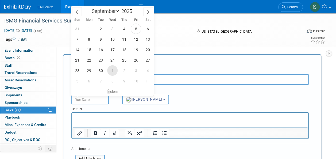
click at [113, 71] on span "1" at bounding box center [112, 70] width 10 height 10
type input "[DATE]"
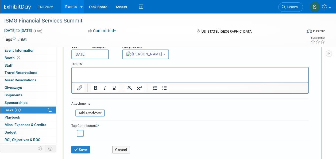
scroll to position [56, 0]
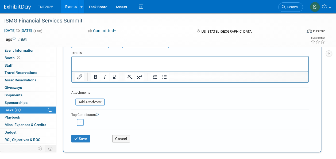
click at [80, 119] on button "button" at bounding box center [80, 122] width 7 height 7
select select
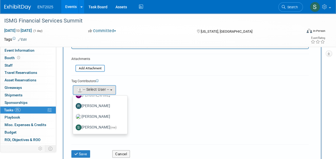
scroll to position [89, 0]
click at [89, 123] on link "Stephanie Silva (me)" at bounding box center [100, 128] width 54 height 11
click at [92, 125] on label "Stephanie Silva (me)" at bounding box center [99, 128] width 46 height 9
click at [74, 125] on input "Stephanie Silva (me)" at bounding box center [71, 126] width 3 height 3
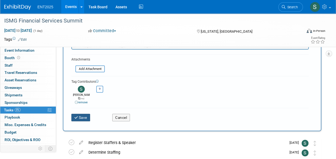
click at [83, 114] on button "Save" at bounding box center [80, 117] width 19 height 7
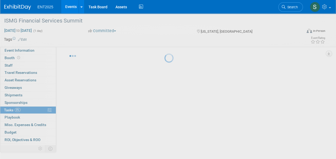
scroll to position [9, 0]
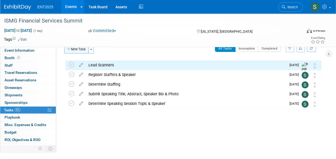
click at [77, 49] on button "New Task" at bounding box center [76, 49] width 25 height 9
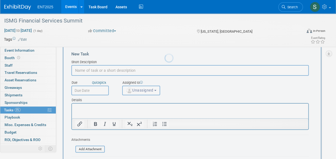
scroll to position [0, 0]
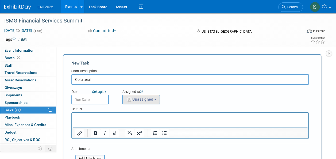
type input "Collateral"
click at [143, 100] on span "Unassigned" at bounding box center [139, 99] width 27 height 4
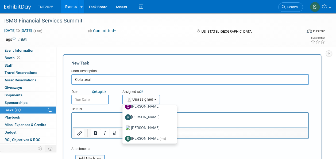
scroll to position [18, 0]
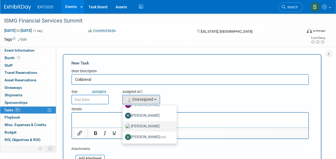
click at [156, 125] on label "[PERSON_NAME]" at bounding box center [148, 126] width 46 height 9
click at [123, 125] on input "[PERSON_NAME]" at bounding box center [121, 125] width 3 height 3
select select "fd414d53-3d64-4b99-a4d4-d4a7ab262892"
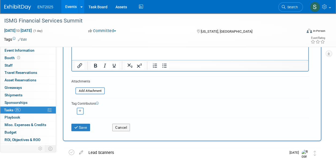
scroll to position [65, 0]
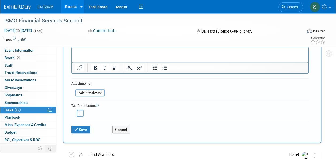
click at [81, 112] on icon "button" at bounding box center [80, 113] width 3 height 3
select select
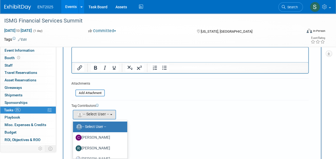
drag, startPoint x: 336, startPoint y: 94, endPoint x: 336, endPoint y: 108, distance: 13.7
click at [336, 94] on html "ENT2025 Events Add Event Bulk Upload Events Shareable Event Boards Recently Vie…" at bounding box center [168, 14] width 336 height 159
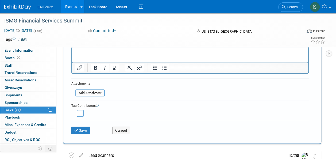
click at [80, 112] on icon "button" at bounding box center [80, 113] width 3 height 3
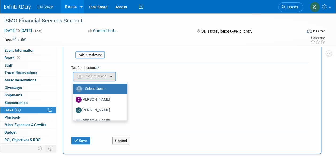
scroll to position [104, 0]
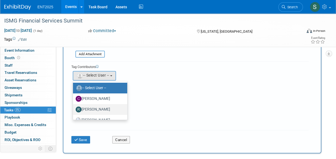
click at [121, 111] on label "[PERSON_NAME]" at bounding box center [99, 109] width 46 height 9
click at [74, 111] on input "[PERSON_NAME]" at bounding box center [71, 108] width 3 height 3
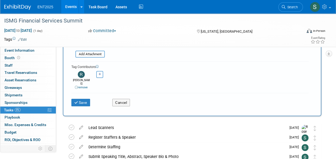
click at [82, 86] on link "remove" at bounding box center [81, 87] width 13 height 3
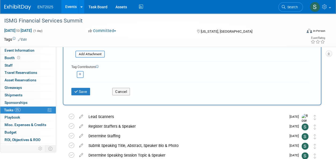
click at [80, 73] on icon "button" at bounding box center [80, 74] width 3 height 3
select select
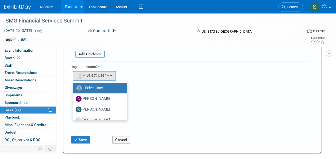
scroll to position [18, 0]
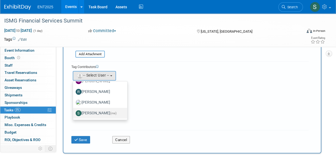
click at [106, 112] on label "Stephanie Silva (me)" at bounding box center [99, 113] width 46 height 9
click at [74, 112] on input "Stephanie Silva (me)" at bounding box center [71, 112] width 3 height 3
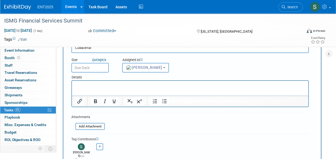
scroll to position [16, 0]
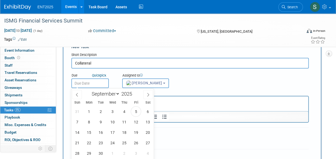
click at [94, 83] on input "text" at bounding box center [89, 83] width 37 height 10
click at [147, 94] on icon at bounding box center [148, 95] width 4 height 4
select select "9"
click at [100, 123] on span "7" at bounding box center [101, 122] width 10 height 10
type input "Oct 7, 2025"
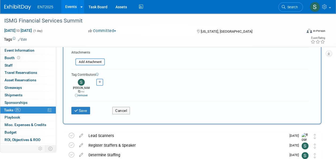
scroll to position [94, 0]
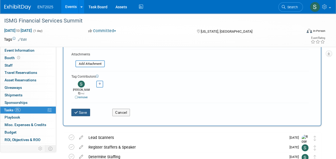
click at [81, 109] on button "Save" at bounding box center [80, 112] width 19 height 7
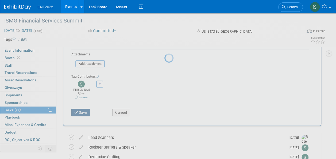
scroll to position [9, 0]
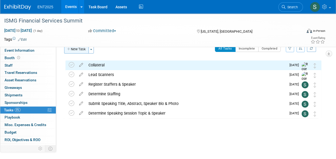
click at [77, 48] on button "New Task" at bounding box center [76, 49] width 25 height 9
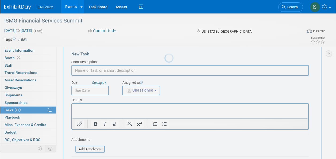
scroll to position [0, 0]
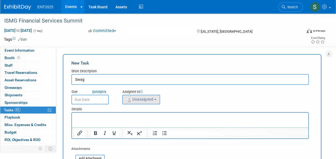
type input "Swag"
click at [149, 100] on span "Unassigned" at bounding box center [139, 99] width 27 height 4
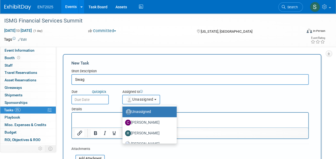
scroll to position [18, 0]
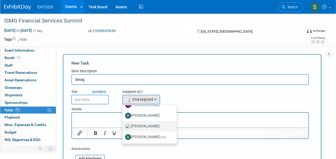
click at [151, 124] on label "[PERSON_NAME]" at bounding box center [148, 126] width 46 height 9
click at [123, 124] on input "[PERSON_NAME]" at bounding box center [121, 125] width 3 height 3
select select "fd414d53-3d64-4b99-a4d4-d4a7ab262892"
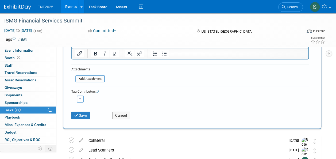
scroll to position [79, 0]
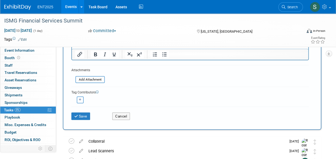
click at [80, 99] on icon "button" at bounding box center [80, 99] width 3 height 3
select select
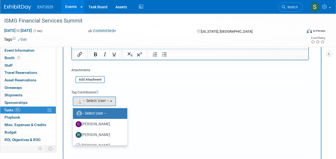
scroll to position [18, 0]
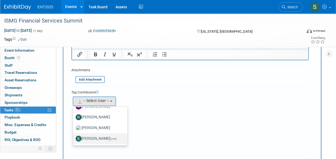
drag, startPoint x: 104, startPoint y: 137, endPoint x: 111, endPoint y: 135, distance: 7.2
click at [104, 137] on label "[PERSON_NAME] (me)" at bounding box center [99, 138] width 46 height 9
click at [74, 137] on input "[PERSON_NAME] (me)" at bounding box center [71, 137] width 3 height 3
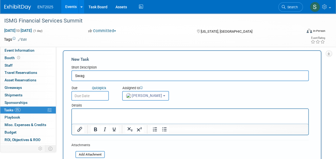
scroll to position [0, 0]
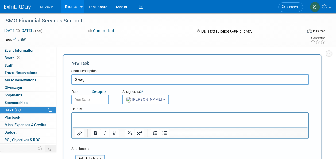
click at [92, 99] on input "text" at bounding box center [89, 100] width 37 height 10
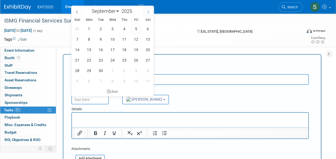
click at [146, 10] on span at bounding box center [148, 11] width 10 height 9
click at [76, 12] on icon at bounding box center [77, 11] width 2 height 3
select select "9"
click at [103, 39] on span "7" at bounding box center [101, 39] width 10 height 10
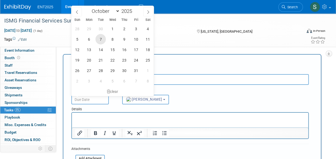
type input "Oct 7, 2025"
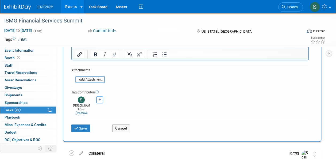
scroll to position [79, 0]
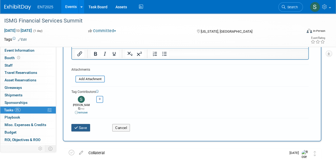
click at [80, 124] on button "Save" at bounding box center [80, 127] width 19 height 7
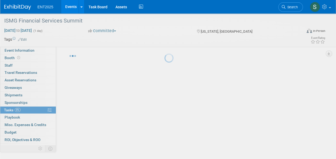
scroll to position [9, 0]
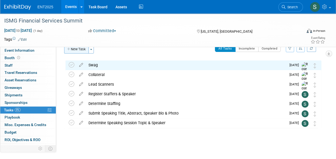
click at [77, 49] on button "New Task" at bounding box center [76, 49] width 25 height 9
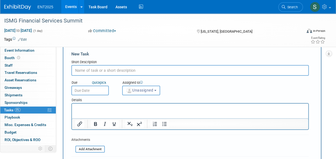
scroll to position [0, 0]
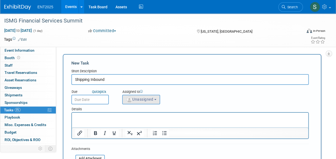
type input "Shipping Inbound"
click at [143, 99] on span "Unassigned" at bounding box center [139, 99] width 27 height 4
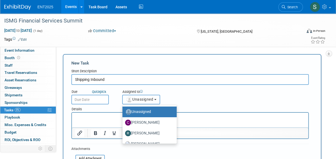
scroll to position [18, 0]
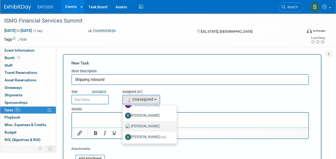
click at [154, 124] on label "Rose Bodin" at bounding box center [148, 126] width 46 height 9
click at [123, 124] on input "Rose Bodin" at bounding box center [121, 125] width 3 height 3
select select "fd414d53-3d64-4b99-a4d4-d4a7ab262892"
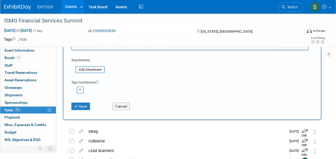
scroll to position [89, 0]
click at [81, 87] on button "button" at bounding box center [80, 89] width 7 height 7
select select
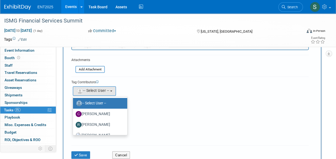
scroll to position [18, 0]
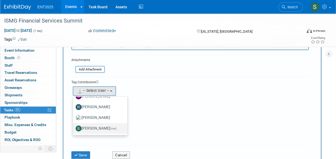
click at [101, 128] on label "Stephanie Silva (me)" at bounding box center [99, 128] width 46 height 9
click at [74, 128] on input "Stephanie Silva (me)" at bounding box center [71, 127] width 3 height 3
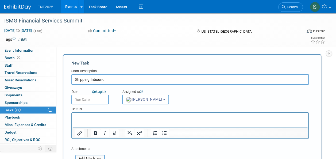
scroll to position [14, 0]
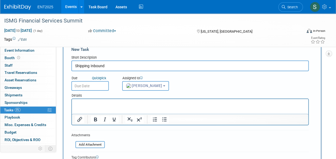
click at [95, 85] on input "text" at bounding box center [89, 86] width 37 height 10
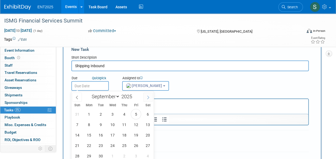
click at [149, 98] on icon at bounding box center [148, 98] width 4 height 4
select select "10"
click at [114, 116] on span "29" at bounding box center [112, 114] width 10 height 10
type input "Oct 29, 2025"
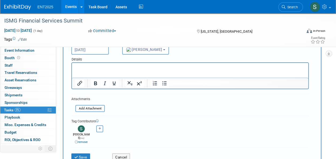
scroll to position [63, 0]
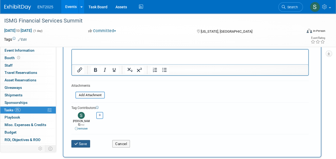
click at [84, 140] on button "Save" at bounding box center [80, 143] width 19 height 7
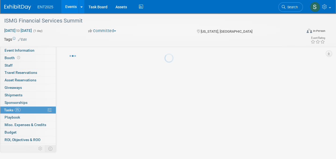
scroll to position [9, 0]
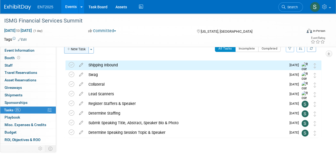
click at [82, 49] on button "New Task" at bounding box center [76, 49] width 25 height 9
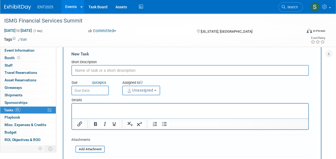
scroll to position [0, 0]
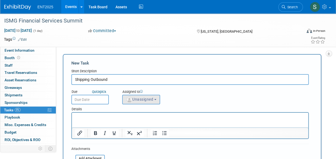
type input "Shipping Outbound"
click at [143, 99] on span "Unassigned" at bounding box center [139, 99] width 27 height 4
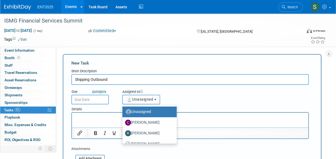
scroll to position [18, 0]
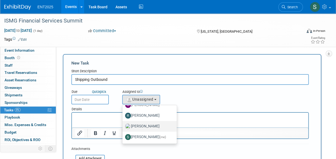
click at [152, 126] on label "Rose Bodin" at bounding box center [148, 126] width 46 height 9
click at [123, 126] on input "Rose Bodin" at bounding box center [121, 125] width 3 height 3
select select "fd414d53-3d64-4b99-a4d4-d4a7ab262892"
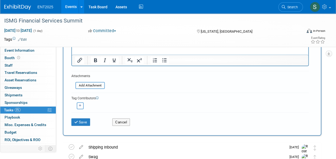
scroll to position [70, 0]
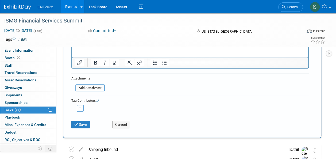
click at [81, 109] on icon "button" at bounding box center [80, 107] width 3 height 3
select select
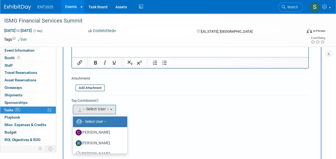
scroll to position [18, 0]
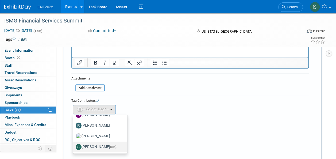
click at [105, 146] on label "Stephanie Silva (me)" at bounding box center [99, 147] width 46 height 9
click at [74, 146] on input "Stephanie Silva (me)" at bounding box center [71, 145] width 3 height 3
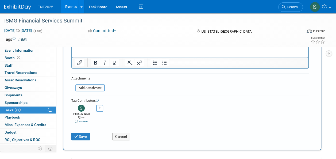
scroll to position [0, 0]
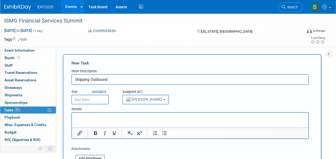
click at [91, 97] on input "text" at bounding box center [89, 100] width 37 height 10
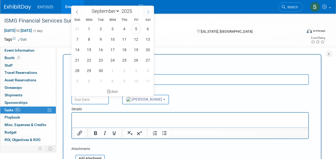
click at [149, 11] on icon at bounding box center [148, 12] width 4 height 4
select select "9"
click at [112, 70] on span "29" at bounding box center [112, 70] width 10 height 10
type input "Oct 29, 2025"
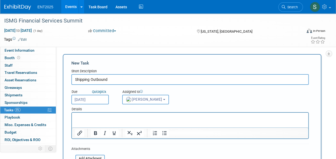
scroll to position [88, 0]
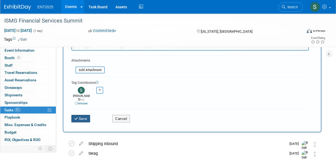
click at [86, 115] on button "Save" at bounding box center [80, 118] width 19 height 7
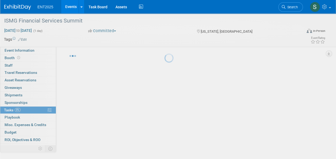
scroll to position [9, 0]
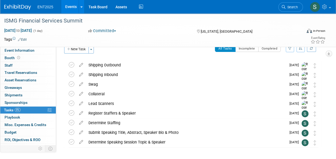
click at [73, 4] on link "Events" at bounding box center [71, 6] width 20 height 13
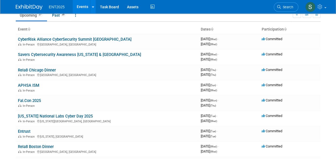
scroll to position [24, 0]
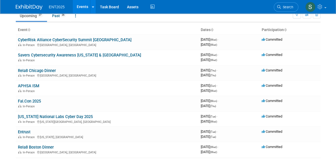
click at [104, 40] on link "CyberRisk Alliance CyberSecurity Summit [GEOGRAPHIC_DATA]" at bounding box center [75, 39] width 114 height 5
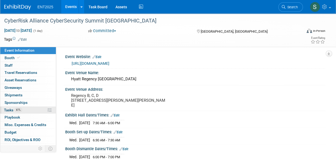
click at [10, 109] on span "Tasks 61%" at bounding box center [13, 110] width 18 height 4
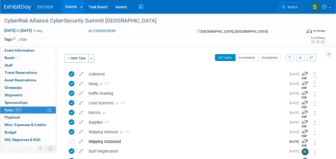
click at [70, 6] on link "Events" at bounding box center [71, 6] width 20 height 13
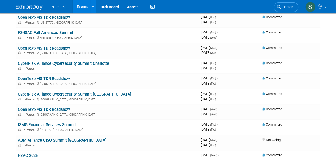
scroll to position [295, 0]
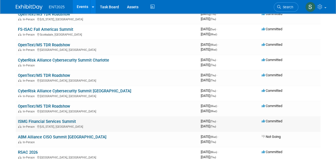
click at [47, 120] on link "ISMG Financial Services Summit" at bounding box center [47, 121] width 58 height 5
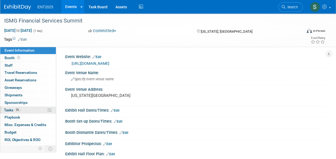
click at [9, 108] on span "Tasks 0%" at bounding box center [12, 110] width 17 height 4
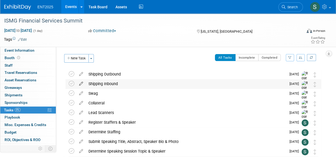
click at [81, 83] on icon at bounding box center [81, 82] width 9 height 7
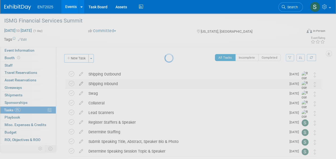
select select "9"
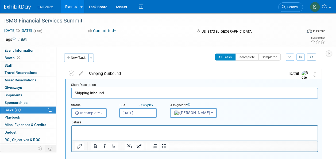
scroll to position [1, 0]
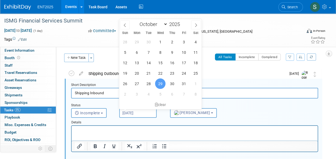
click at [142, 112] on input "[DATE]" at bounding box center [137, 113] width 37 height 10
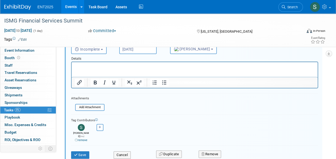
scroll to position [64, 0]
click at [80, 151] on button "Save" at bounding box center [80, 154] width 18 height 7
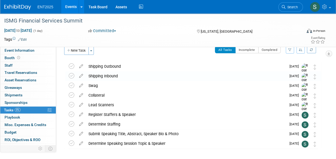
scroll to position [6, 0]
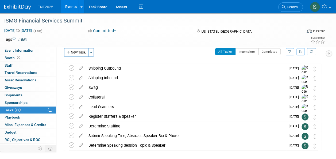
click at [80, 65] on icon at bounding box center [81, 67] width 9 height 7
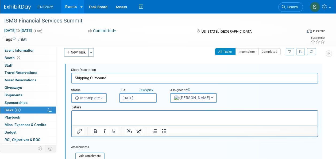
scroll to position [0, 0]
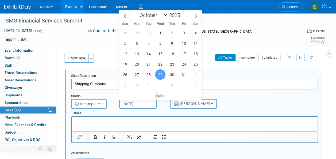
click at [140, 102] on input "[DATE]" at bounding box center [137, 104] width 37 height 10
click at [197, 14] on icon at bounding box center [196, 16] width 4 height 4
select select "10"
click at [172, 42] on span "6" at bounding box center [172, 43] width 10 height 10
type input "[DATE]"
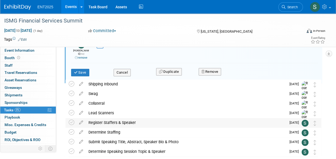
scroll to position [132, 0]
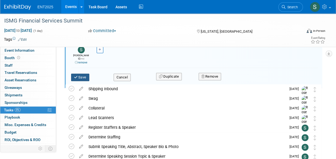
click at [84, 74] on button "Save" at bounding box center [80, 77] width 18 height 7
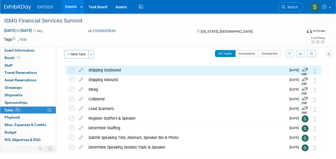
scroll to position [0, 0]
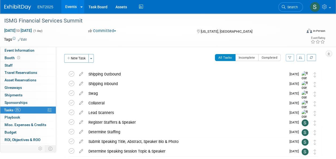
click at [84, 58] on button "New Task" at bounding box center [76, 58] width 25 height 9
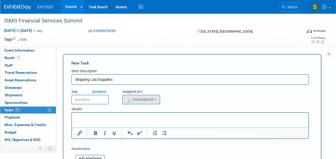
type input "Shipping List/Supplies"
click at [140, 100] on span "Unassigned" at bounding box center [139, 99] width 27 height 4
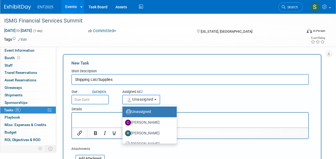
scroll to position [18, 0]
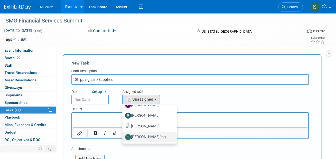
click at [154, 135] on label "[PERSON_NAME] (me)" at bounding box center [148, 137] width 46 height 9
click at [123, 135] on input "[PERSON_NAME] (me)" at bounding box center [121, 136] width 3 height 3
select select "d8ff099e-387d-423e-8792-e7dcb9516d1d"
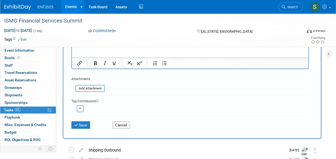
scroll to position [67, 0]
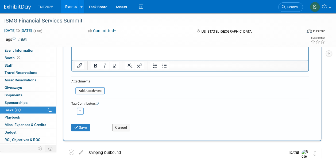
click at [79, 111] on icon "button" at bounding box center [80, 110] width 3 height 3
select select
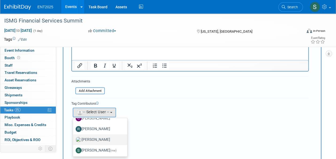
scroll to position [18, 0]
click at [98, 137] on label "[PERSON_NAME]" at bounding box center [99, 139] width 46 height 9
click at [74, 137] on input "[PERSON_NAME]" at bounding box center [71, 138] width 3 height 3
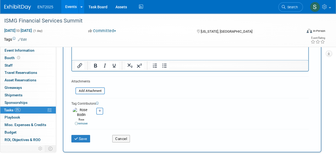
scroll to position [0, 0]
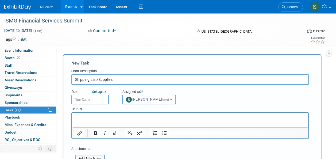
click at [91, 99] on input "text" at bounding box center [89, 100] width 37 height 10
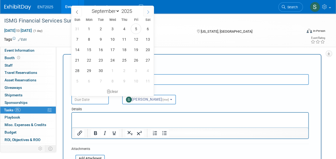
click at [148, 11] on icon at bounding box center [148, 12] width 4 height 4
select select "9"
click at [136, 38] on span "10" at bounding box center [136, 39] width 10 height 10
type input "[DATE]"
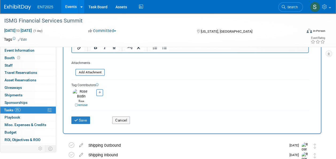
scroll to position [87, 0]
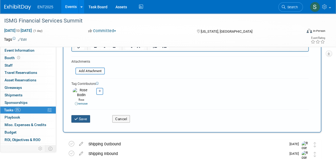
click at [80, 116] on button "Save" at bounding box center [80, 118] width 19 height 7
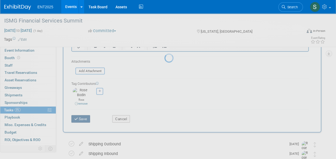
scroll to position [9, 0]
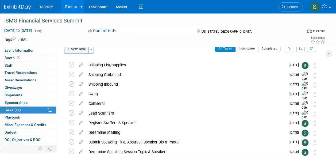
click at [77, 50] on button "New Task" at bounding box center [76, 49] width 25 height 9
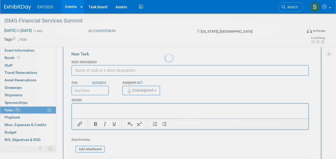
scroll to position [0, 0]
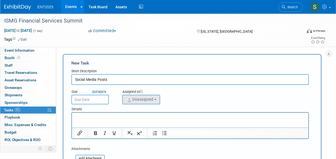
type input "Social Media Posts"
click at [146, 99] on span "Unassigned" at bounding box center [139, 99] width 27 height 4
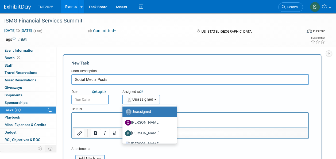
scroll to position [18, 0]
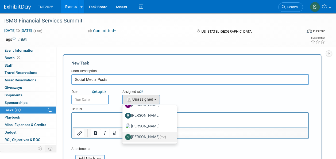
click at [161, 136] on span "(me)" at bounding box center [163, 137] width 6 height 4
drag, startPoint x: 161, startPoint y: 136, endPoint x: 150, endPoint y: 138, distance: 11.1
click at [150, 138] on label "Stephanie Silva (me)" at bounding box center [148, 137] width 46 height 9
click at [123, 138] on input "Stephanie Silva (me)" at bounding box center [121, 136] width 3 height 3
select select "d8ff099e-387d-423e-8792-e7dcb9516d1d"
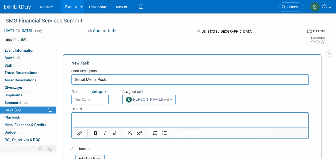
click at [88, 99] on input "text" at bounding box center [89, 100] width 37 height 10
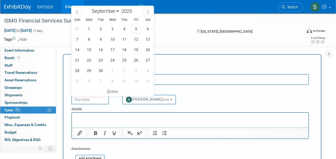
click at [148, 12] on icon at bounding box center [148, 12] width 4 height 4
select select "9"
click at [100, 39] on span "7" at bounding box center [101, 39] width 10 height 10
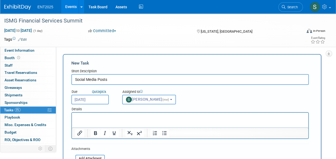
click at [91, 99] on input "Oct 7, 2025" at bounding box center [89, 100] width 37 height 10
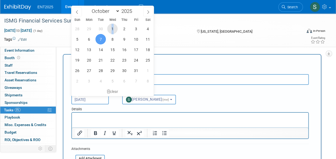
click at [112, 29] on span "1" at bounding box center [112, 29] width 10 height 10
type input "Oct 1, 2025"
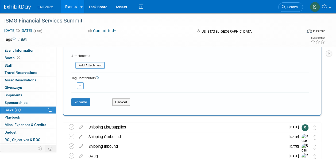
scroll to position [88, 0]
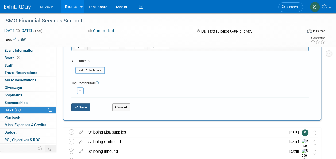
click at [74, 104] on button "Save" at bounding box center [80, 106] width 19 height 7
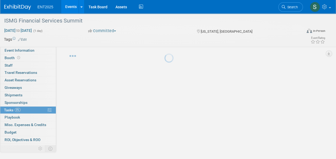
scroll to position [9, 0]
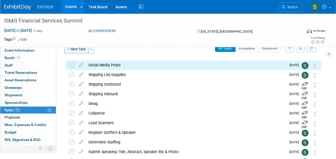
click at [78, 49] on button "New Task" at bounding box center [76, 49] width 25 height 9
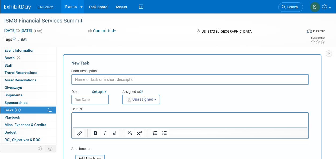
scroll to position [0, 0]
type input "Booth Messaging & Details"
click at [141, 101] on button "Unassigned" at bounding box center [141, 100] width 38 height 10
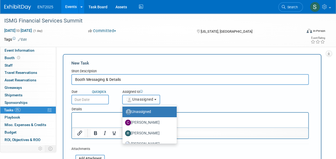
scroll to position [18, 0]
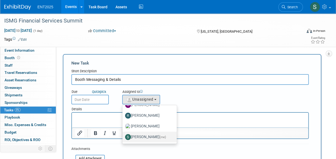
click at [153, 136] on label "Stephanie Silva (me)" at bounding box center [148, 137] width 46 height 9
click at [123, 136] on input "Stephanie Silva (me)" at bounding box center [121, 136] width 3 height 3
select select "d8ff099e-387d-423e-8792-e7dcb9516d1d"
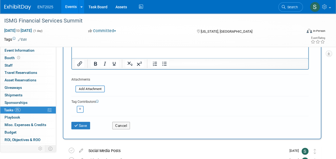
scroll to position [67, 0]
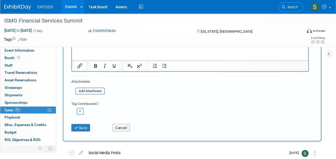
click at [82, 111] on button "button" at bounding box center [80, 111] width 7 height 7
select select
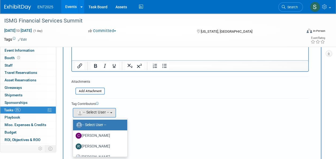
scroll to position [18, 0]
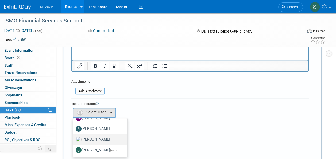
click at [103, 138] on label "[PERSON_NAME]" at bounding box center [99, 139] width 46 height 9
click at [74, 138] on input "[PERSON_NAME]" at bounding box center [71, 138] width 3 height 3
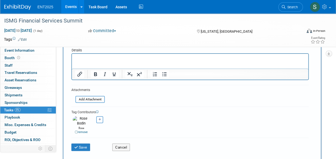
scroll to position [0, 0]
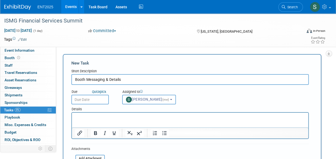
click at [85, 98] on input "text" at bounding box center [89, 100] width 37 height 10
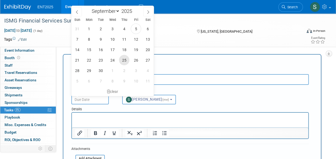
click at [126, 62] on span "25" at bounding box center [124, 60] width 10 height 10
type input "Sep 25, 2025"
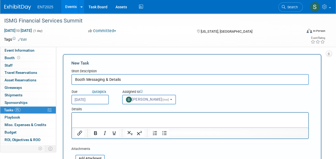
scroll to position [81, 0]
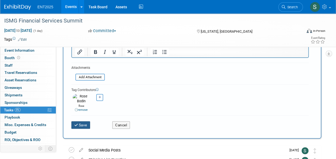
click at [83, 122] on button "Save" at bounding box center [80, 124] width 19 height 7
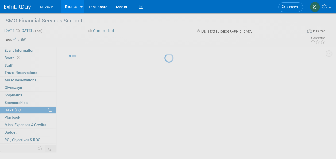
scroll to position [9, 0]
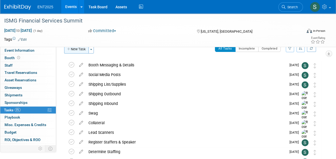
click at [82, 49] on button "New Task" at bounding box center [76, 49] width 25 height 9
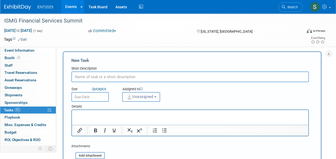
scroll to position [0, 0]
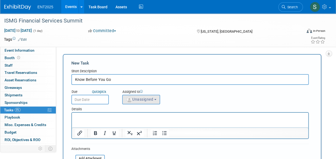
type input "Know Before You Go"
click at [146, 99] on span "Unassigned" at bounding box center [139, 99] width 27 height 4
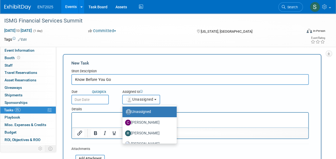
scroll to position [18, 0]
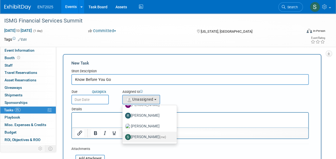
click at [151, 136] on label "[PERSON_NAME] (me)" at bounding box center [148, 137] width 46 height 9
click at [123, 136] on input "[PERSON_NAME] (me)" at bounding box center [121, 136] width 3 height 3
select select "d8ff099e-387d-423e-8792-e7dcb9516d1d"
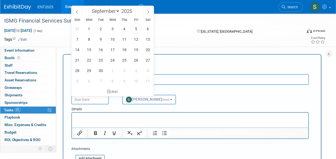
click at [90, 100] on input "text" at bounding box center [89, 100] width 37 height 10
click at [150, 12] on span at bounding box center [148, 11] width 10 height 9
select select "9"
click at [90, 61] on span "20" at bounding box center [89, 60] width 10 height 10
type input "Oct 20, 2025"
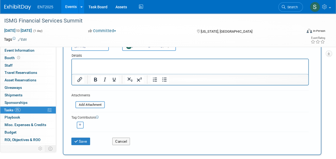
scroll to position [54, 0]
click at [85, 139] on button "Save" at bounding box center [80, 140] width 19 height 7
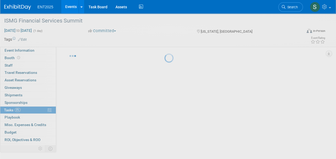
scroll to position [9, 0]
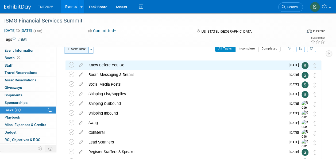
click at [77, 51] on button "New Task" at bounding box center [76, 49] width 25 height 9
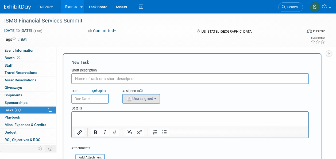
scroll to position [0, 0]
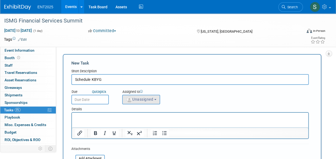
type input "Schedule KBYG"
click at [151, 96] on button "Unassigned" at bounding box center [141, 100] width 38 height 10
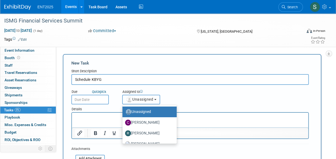
scroll to position [18, 0]
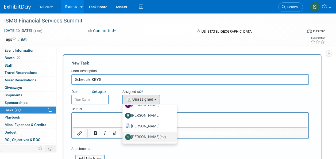
click at [146, 137] on label "[PERSON_NAME] (me)" at bounding box center [148, 137] width 46 height 9
click at [123, 137] on input "[PERSON_NAME] (me)" at bounding box center [121, 136] width 3 height 3
select select "d8ff099e-387d-423e-8792-e7dcb9516d1d"
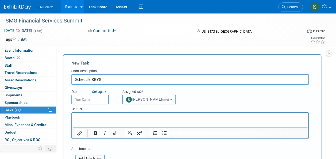
click at [92, 98] on input "text" at bounding box center [89, 100] width 37 height 10
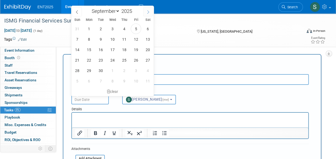
click at [147, 11] on icon at bounding box center [148, 12] width 4 height 4
select select "9"
click at [100, 50] on span "14" at bounding box center [101, 49] width 10 height 10
type input "[DATE]"
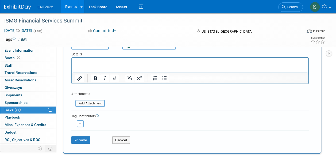
scroll to position [59, 0]
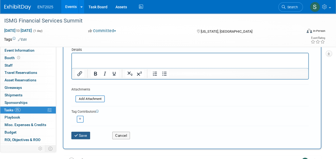
click at [83, 134] on button "Save" at bounding box center [80, 135] width 19 height 7
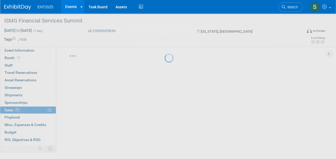
scroll to position [9, 0]
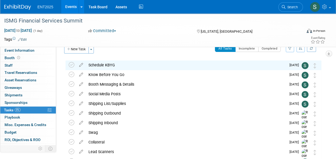
click at [104, 63] on div "Schedule KBYG" at bounding box center [186, 64] width 201 height 9
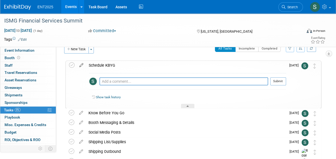
click at [81, 65] on icon at bounding box center [81, 64] width 9 height 7
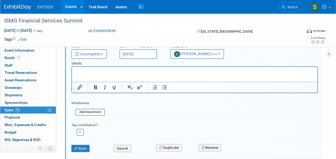
scroll to position [55, 0]
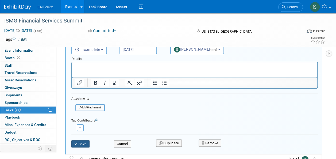
click at [83, 142] on button "Save" at bounding box center [80, 143] width 18 height 7
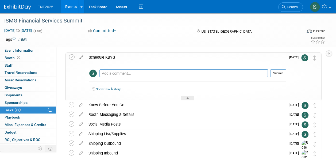
scroll to position [0, 0]
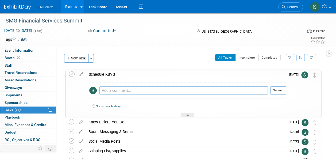
click at [109, 73] on div "Schedule KBYG" at bounding box center [186, 74] width 200 height 9
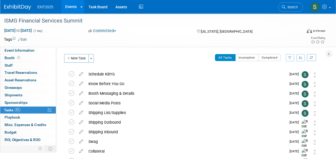
click at [71, 6] on link "Events" at bounding box center [71, 6] width 20 height 13
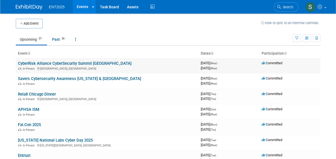
click at [80, 62] on link "CyberRisk Alliance CyberSecurity Summit [GEOGRAPHIC_DATA]" at bounding box center [75, 63] width 114 height 5
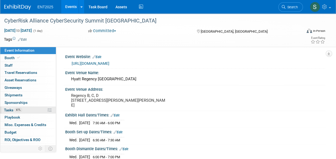
click at [11, 108] on span "Tasks 61%" at bounding box center [13, 110] width 18 height 4
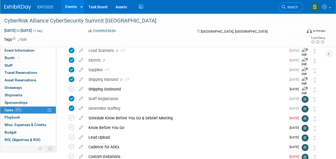
scroll to position [108, 0]
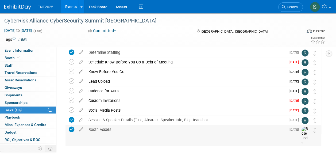
click at [93, 129] on div "Booth Assets" at bounding box center [186, 129] width 201 height 9
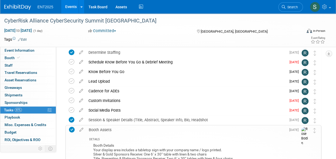
click at [93, 129] on div "Booth Assets" at bounding box center [186, 129] width 200 height 9
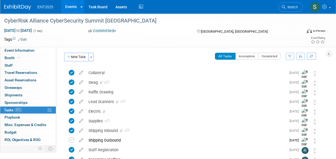
scroll to position [0, 0]
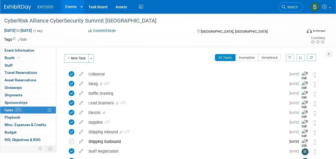
click at [70, 8] on link "Events" at bounding box center [71, 6] width 20 height 13
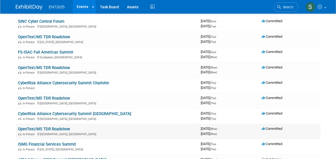
scroll to position [272, 0]
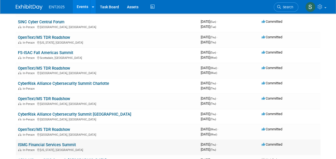
click at [37, 143] on link "ISMG Financial Services Summit" at bounding box center [47, 144] width 58 height 5
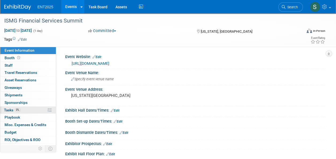
click at [10, 109] on span "Tasks 0%" at bounding box center [12, 110] width 17 height 4
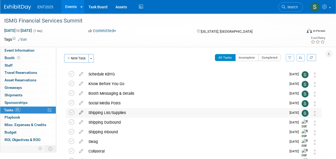
click at [80, 111] on icon at bounding box center [81, 111] width 9 height 7
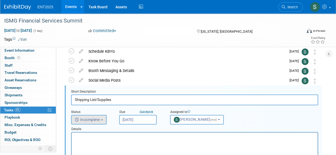
scroll to position [29, 0]
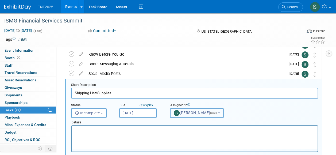
drag, startPoint x: 198, startPoint y: 111, endPoint x: 202, endPoint y: 113, distance: 4.3
click at [198, 111] on span "[PERSON_NAME] (me)" at bounding box center [196, 113] width 44 height 4
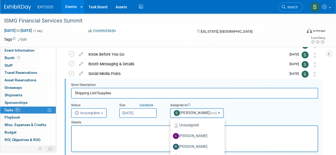
scroll to position [18, 0]
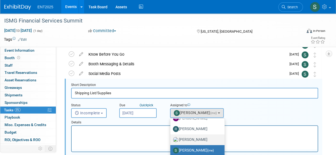
click at [197, 138] on label "[PERSON_NAME]" at bounding box center [196, 139] width 46 height 9
click at [171, 138] on input "[PERSON_NAME]" at bounding box center [169, 138] width 3 height 3
select select "fd414d53-3d64-4b99-a4d4-d4a7ab262892"
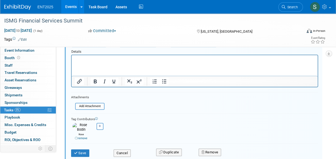
scroll to position [102, 0]
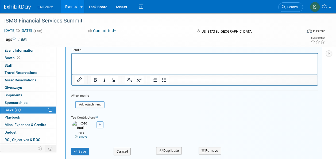
click at [99, 125] on icon "button" at bounding box center [100, 124] width 3 height 3
select select
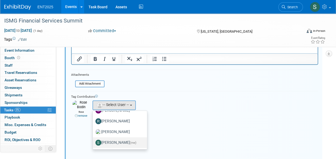
scroll to position [123, 0]
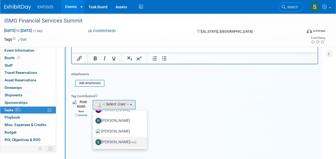
click at [112, 139] on label "[PERSON_NAME] (me)" at bounding box center [119, 142] width 46 height 9
click at [94, 140] on input "[PERSON_NAME] (me)" at bounding box center [91, 141] width 3 height 3
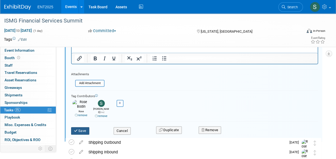
click at [78, 127] on button "Save" at bounding box center [80, 130] width 18 height 7
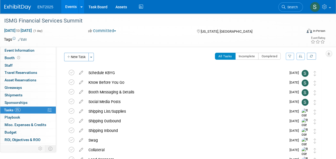
scroll to position [0, 0]
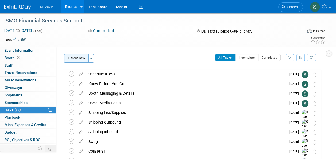
click at [79, 57] on button "New Task" at bounding box center [76, 58] width 25 height 9
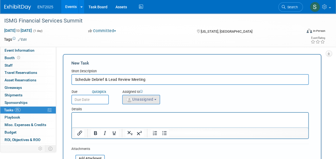
type input "Schedule Debrief & Lead Review Meeting"
click at [134, 99] on span "Unassigned" at bounding box center [139, 99] width 27 height 4
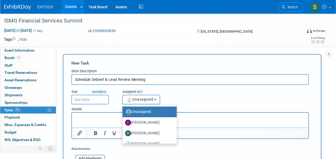
scroll to position [18, 0]
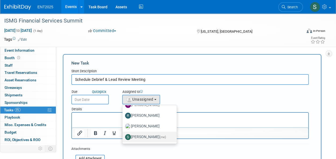
click at [157, 135] on label "Stephanie Silva (me)" at bounding box center [148, 137] width 46 height 9
click at [123, 135] on input "Stephanie Silva (me)" at bounding box center [121, 136] width 3 height 3
select select "d8ff099e-387d-423e-8792-e7dcb9516d1d"
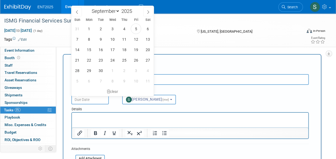
click at [81, 98] on input "text" at bounding box center [89, 100] width 37 height 10
click at [148, 10] on icon at bounding box center [148, 12] width 4 height 4
select select "9"
click at [102, 49] on span "14" at bounding box center [101, 49] width 10 height 10
type input "Oct 14, 2025"
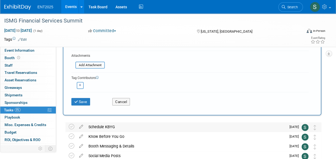
scroll to position [92, 0]
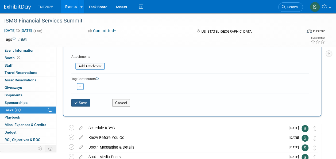
click at [84, 101] on button "Save" at bounding box center [80, 102] width 19 height 7
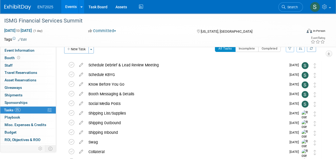
scroll to position [0, 0]
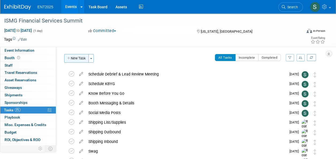
click at [77, 57] on button "New Task" at bounding box center [76, 58] width 25 height 9
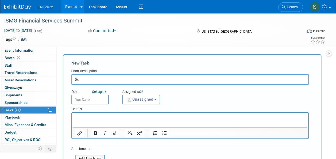
type input "S"
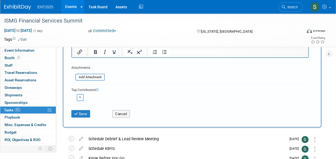
scroll to position [81, 0]
click at [121, 113] on button "Cancel" at bounding box center [121, 113] width 18 height 7
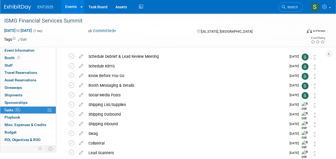
scroll to position [0, 0]
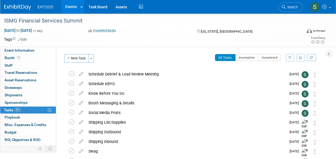
click at [70, 6] on link "Events" at bounding box center [71, 6] width 20 height 13
